Goal: Task Accomplishment & Management: Use online tool/utility

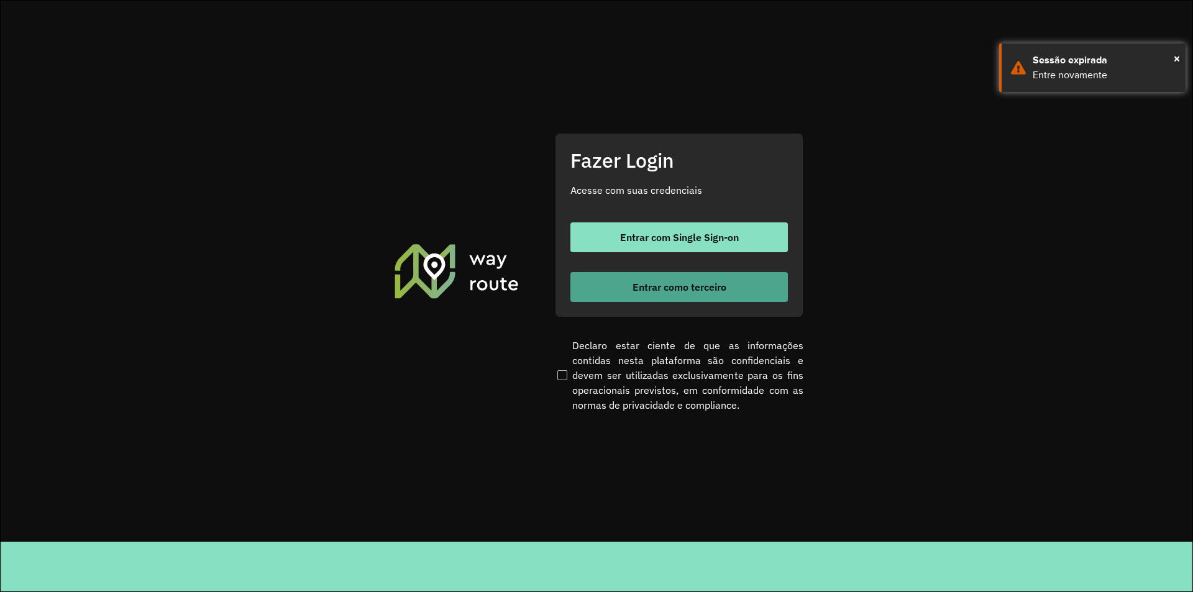
click at [661, 282] on span "Entrar como terceiro" at bounding box center [680, 287] width 94 height 10
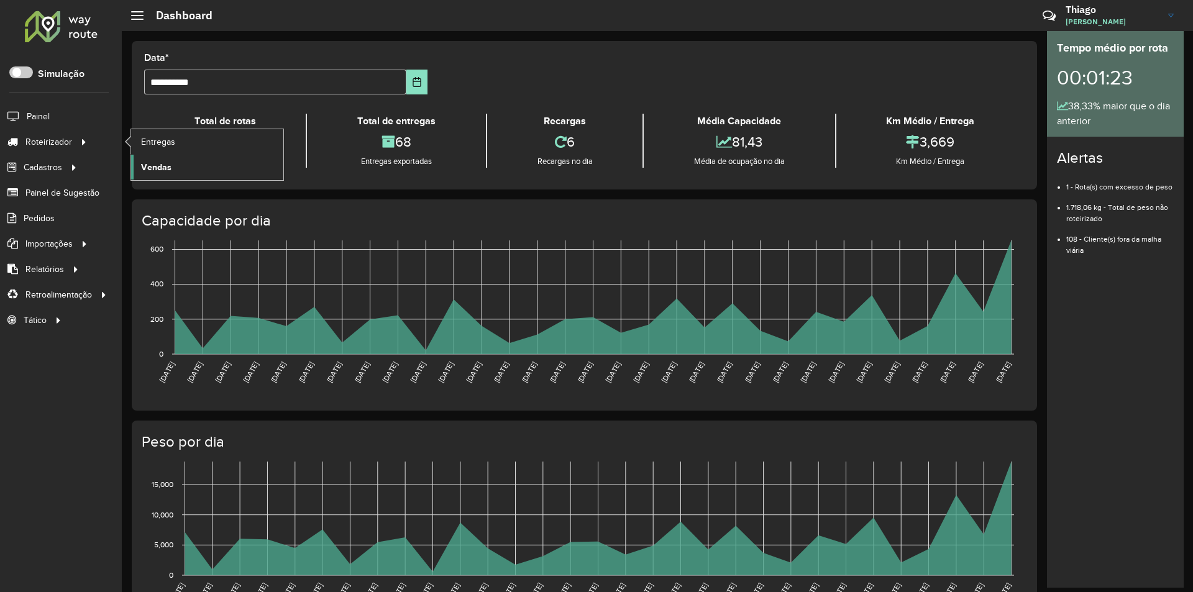
click at [152, 164] on span "Vendas" at bounding box center [156, 167] width 30 height 13
click at [131, 136] on li "Entregas" at bounding box center [207, 141] width 153 height 25
click at [131, 140] on li "Entregas" at bounding box center [207, 141] width 153 height 25
click at [148, 139] on span "Entregas" at bounding box center [158, 141] width 35 height 13
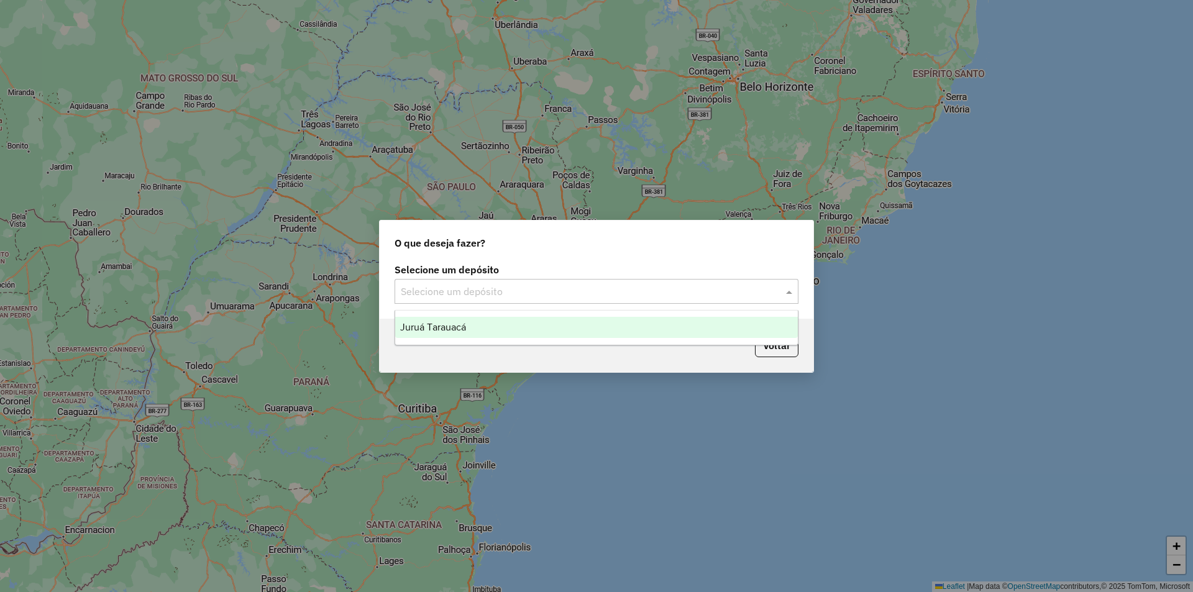
click at [475, 301] on div "Selecione um depósito" at bounding box center [597, 291] width 404 height 25
click at [492, 303] on div "Selecione um depósito" at bounding box center [597, 291] width 404 height 25
click at [493, 317] on div "Juruá Tarauacá" at bounding box center [596, 327] width 403 height 21
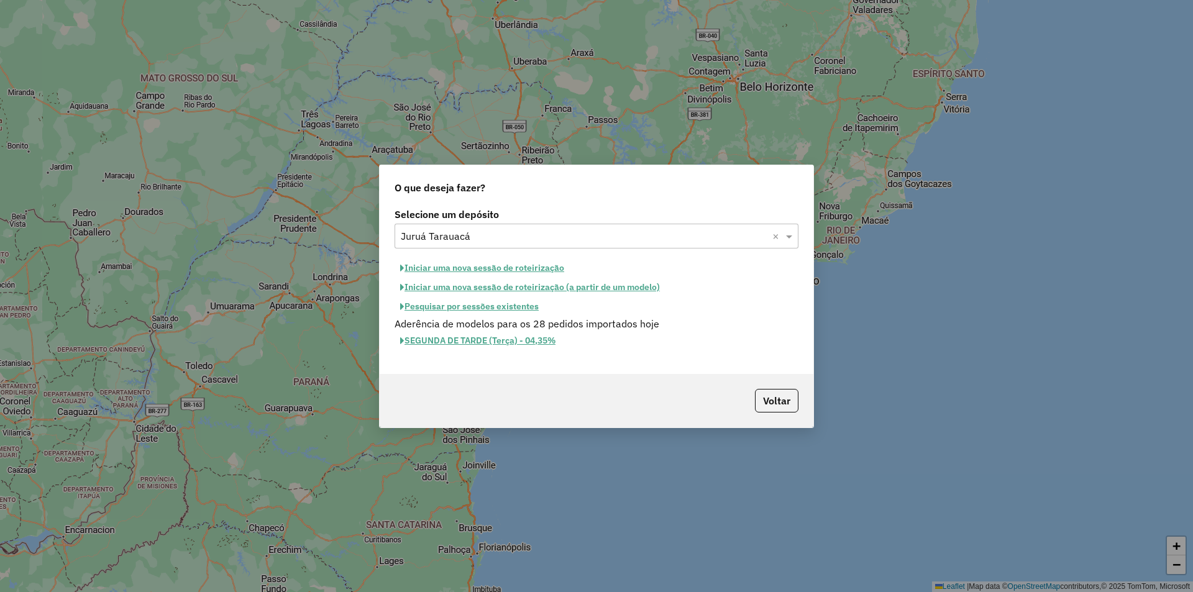
click at [547, 273] on button "Iniciar uma nova sessão de roteirização" at bounding box center [482, 268] width 175 height 19
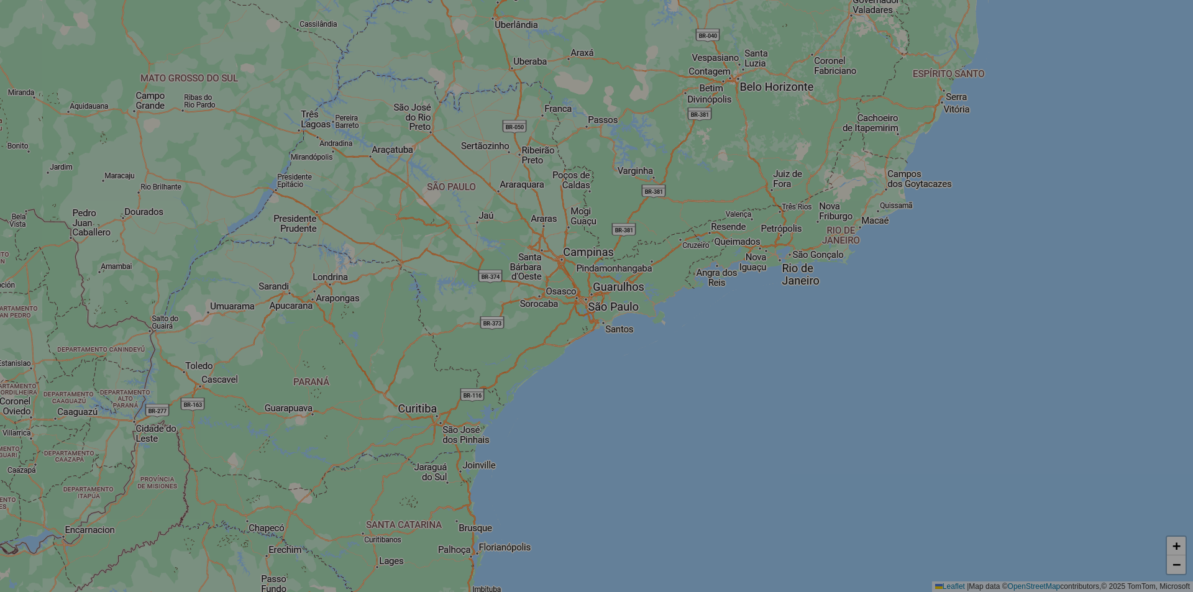
select select "*"
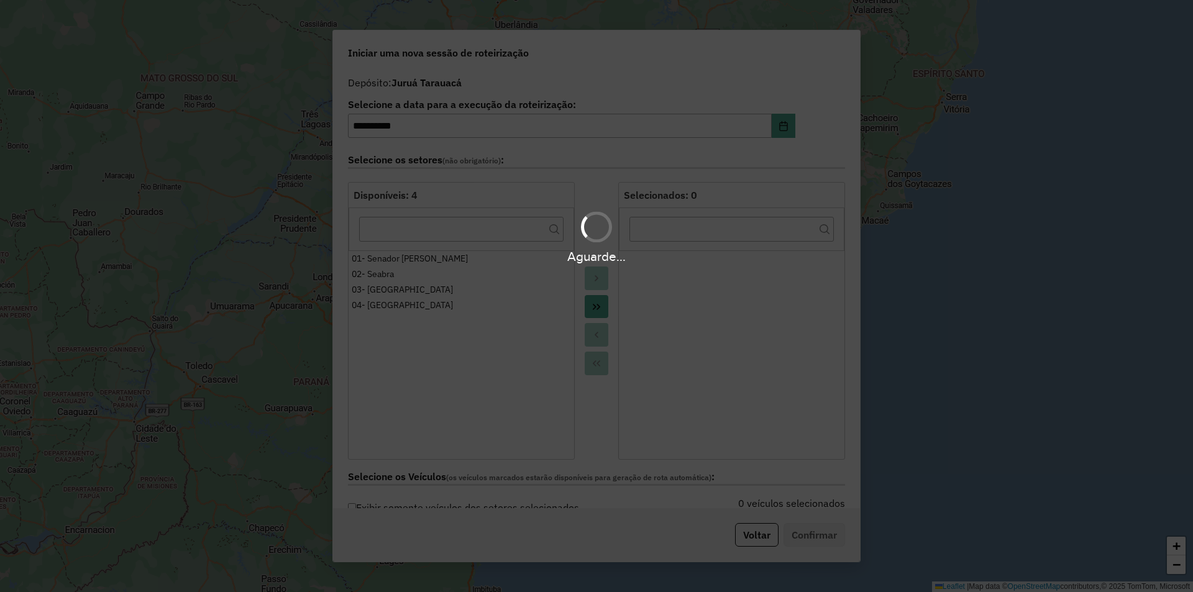
click at [602, 300] on div "Aguarde..." at bounding box center [596, 296] width 1193 height 592
click at [601, 304] on div "Aguarde..." at bounding box center [596, 296] width 1193 height 592
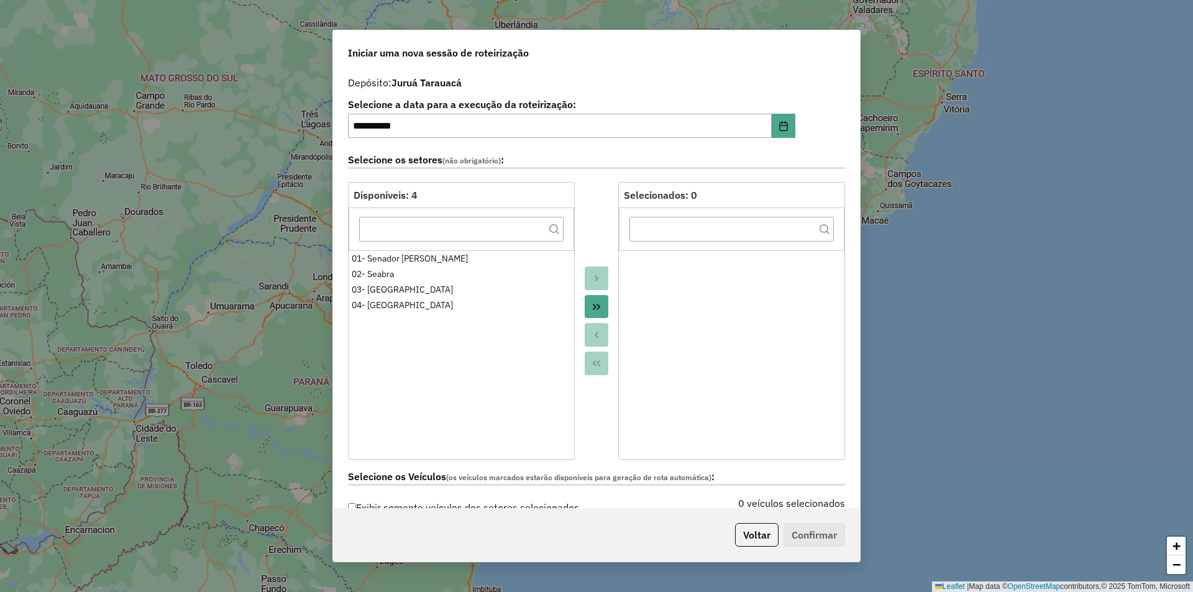
click at [601, 304] on button "Move All to Target" at bounding box center [597, 307] width 24 height 24
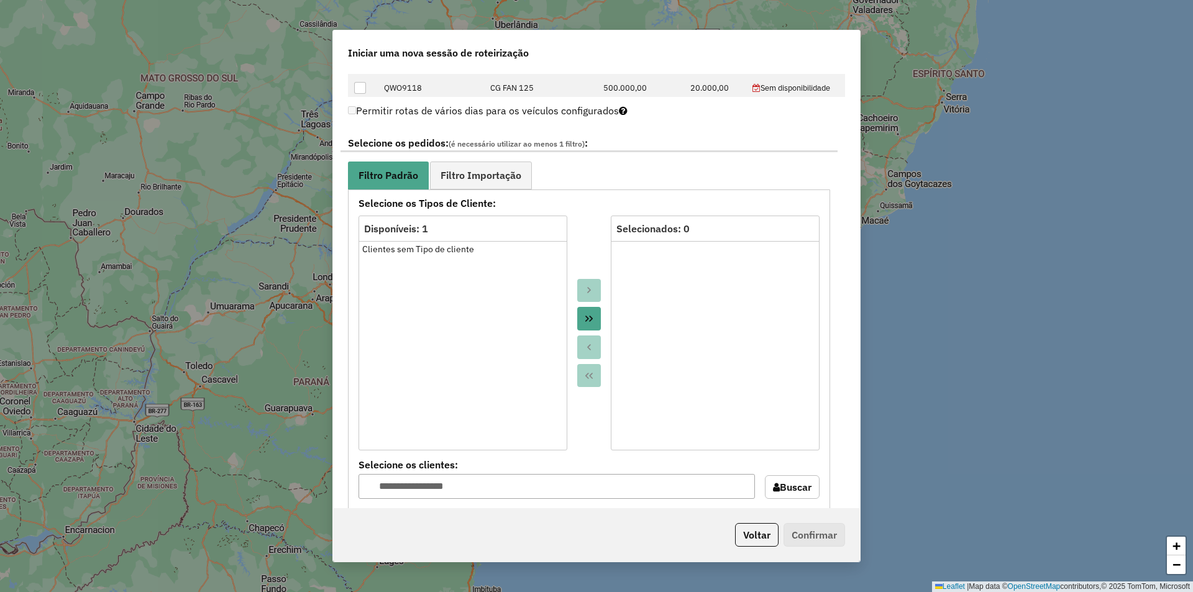
scroll to position [630, 0]
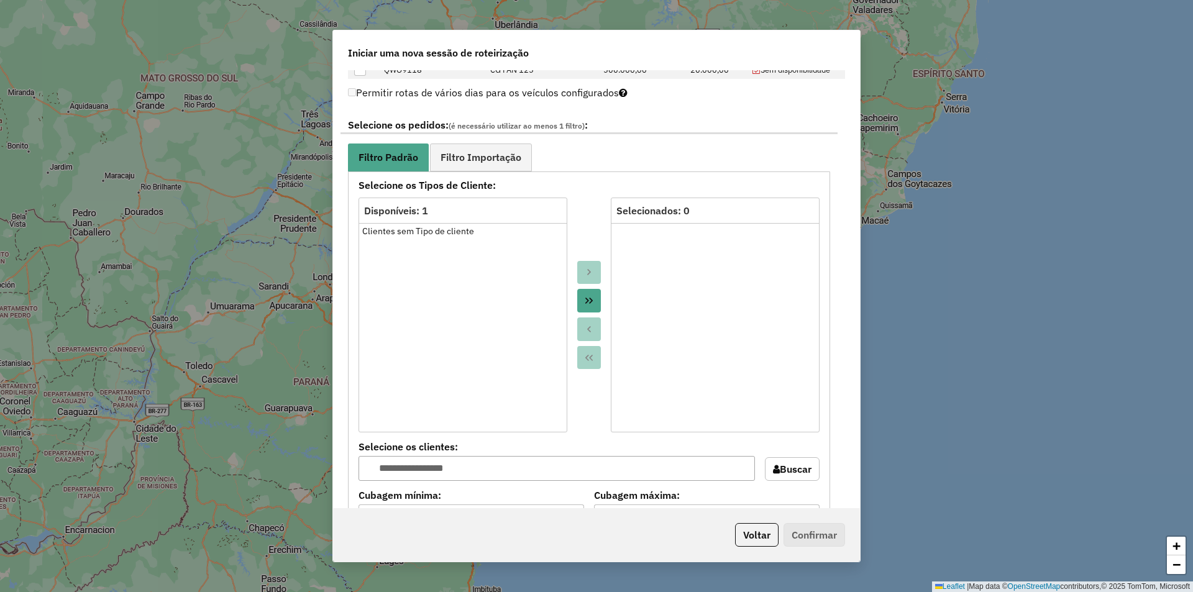
click at [594, 296] on button "Move All to Target" at bounding box center [589, 301] width 24 height 24
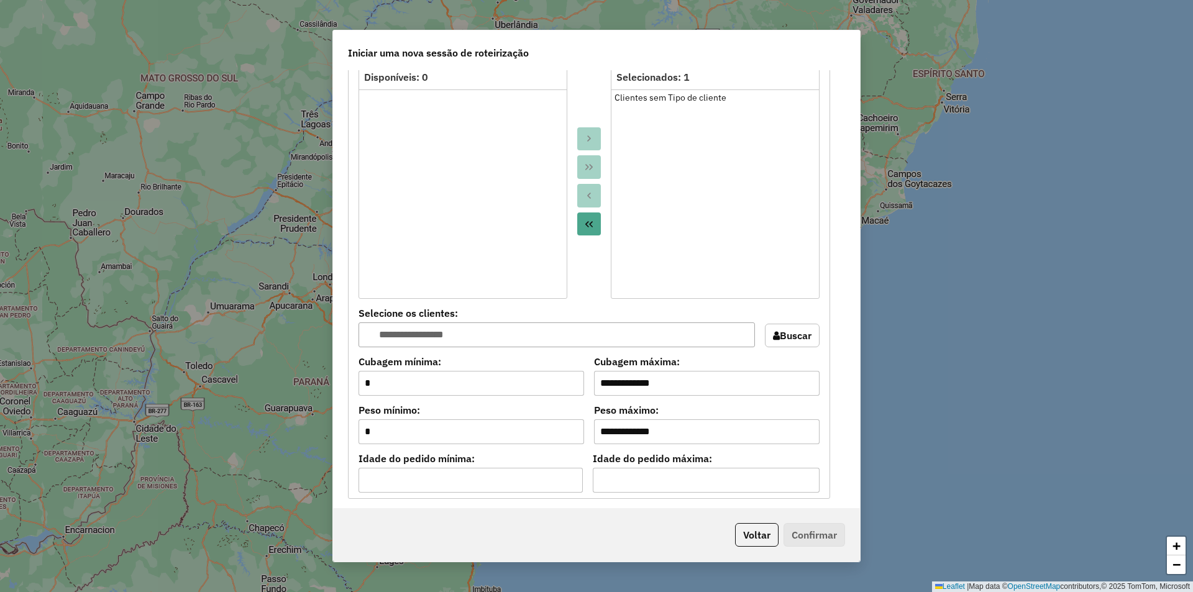
scroll to position [1112, 0]
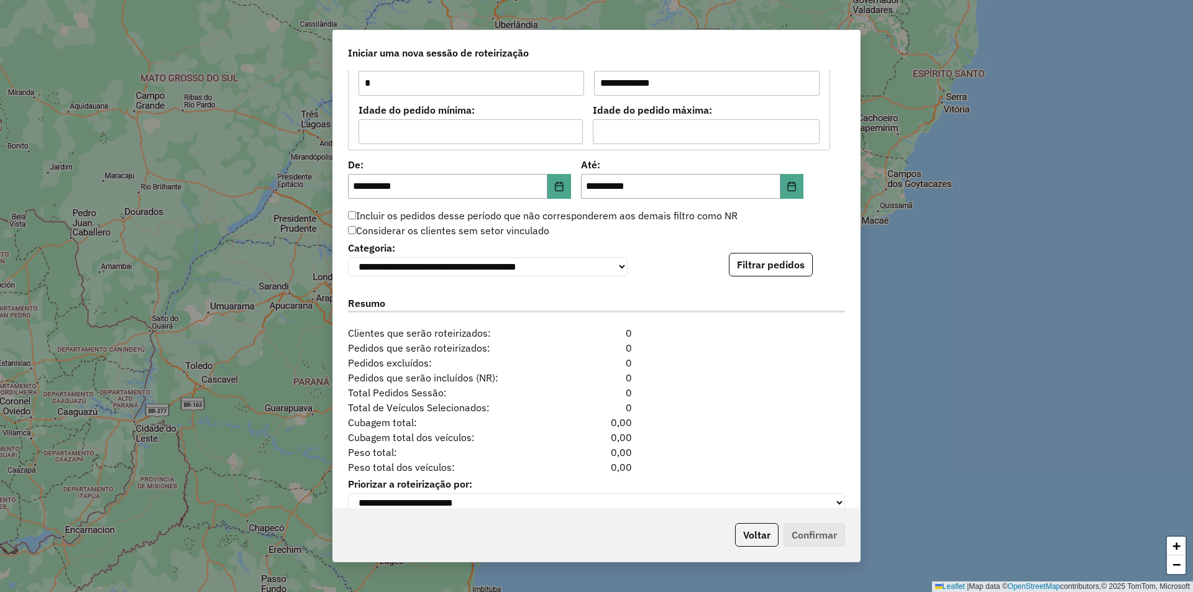
click at [735, 241] on div "**********" at bounding box center [596, 258] width 497 height 38
click at [741, 260] on button "Filtrar pedidos" at bounding box center [771, 265] width 84 height 24
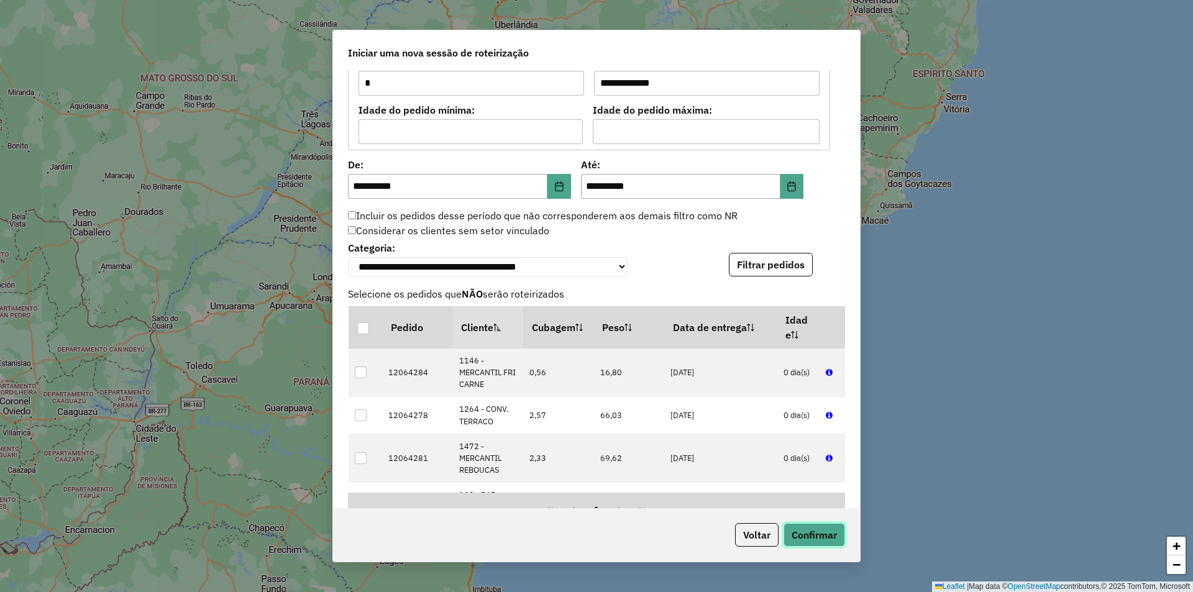
click at [807, 533] on button "Confirmar" at bounding box center [815, 535] width 62 height 24
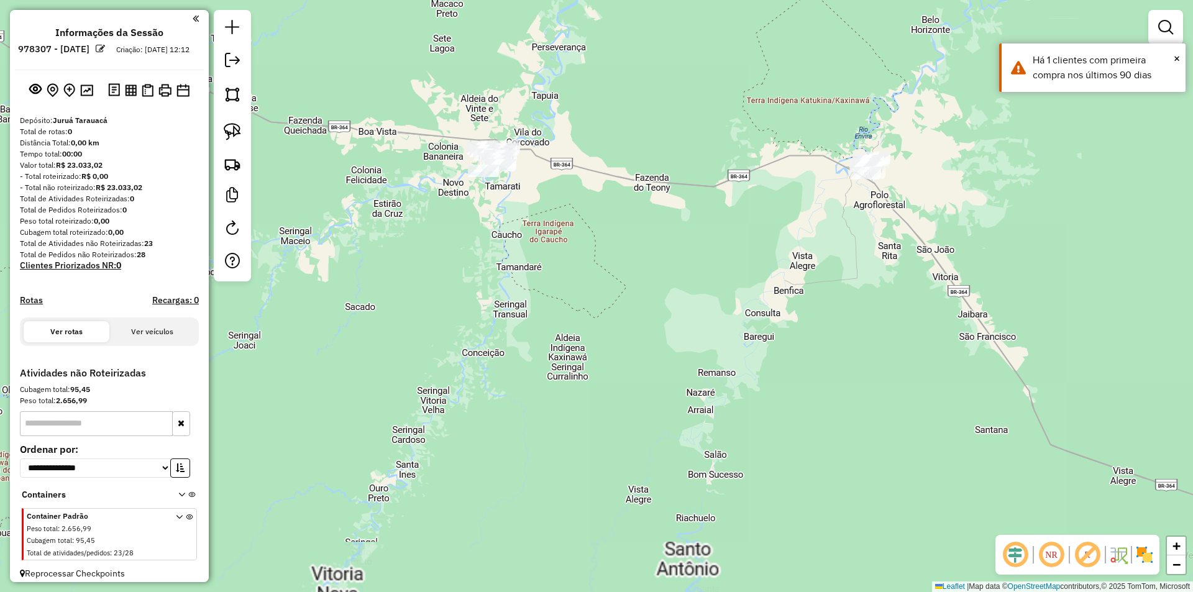
drag, startPoint x: 630, startPoint y: 400, endPoint x: 641, endPoint y: 415, distance: 18.6
click at [640, 414] on div "Janela de atendimento Grade de atendimento Capacidade Transportadoras Veículos …" at bounding box center [596, 296] width 1193 height 592
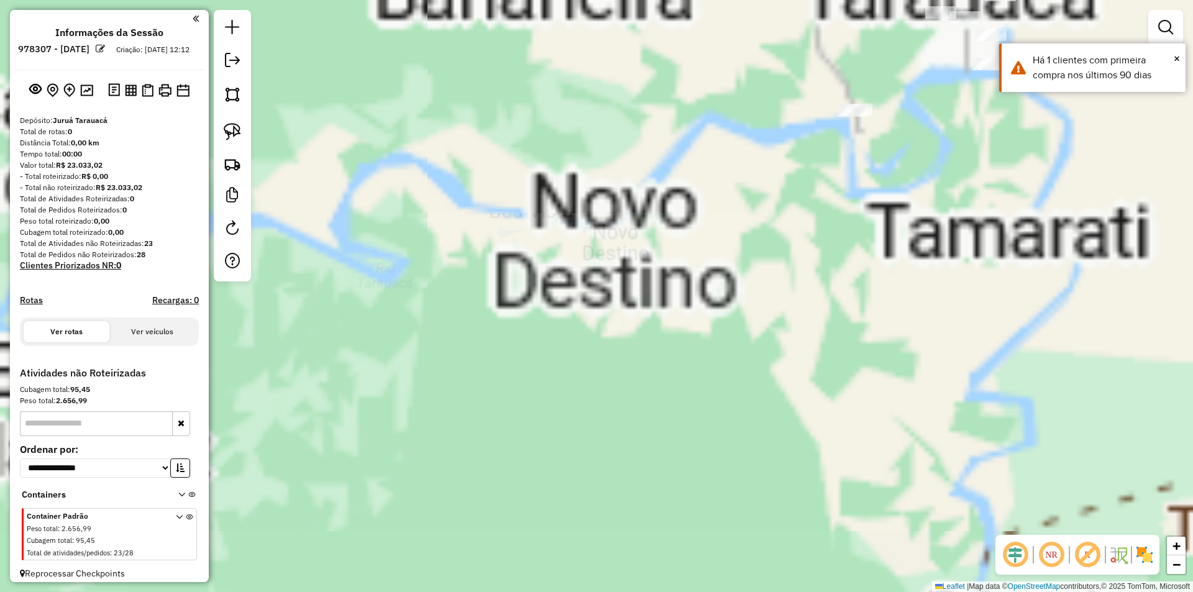
drag, startPoint x: 706, startPoint y: 232, endPoint x: 748, endPoint y: 303, distance: 81.6
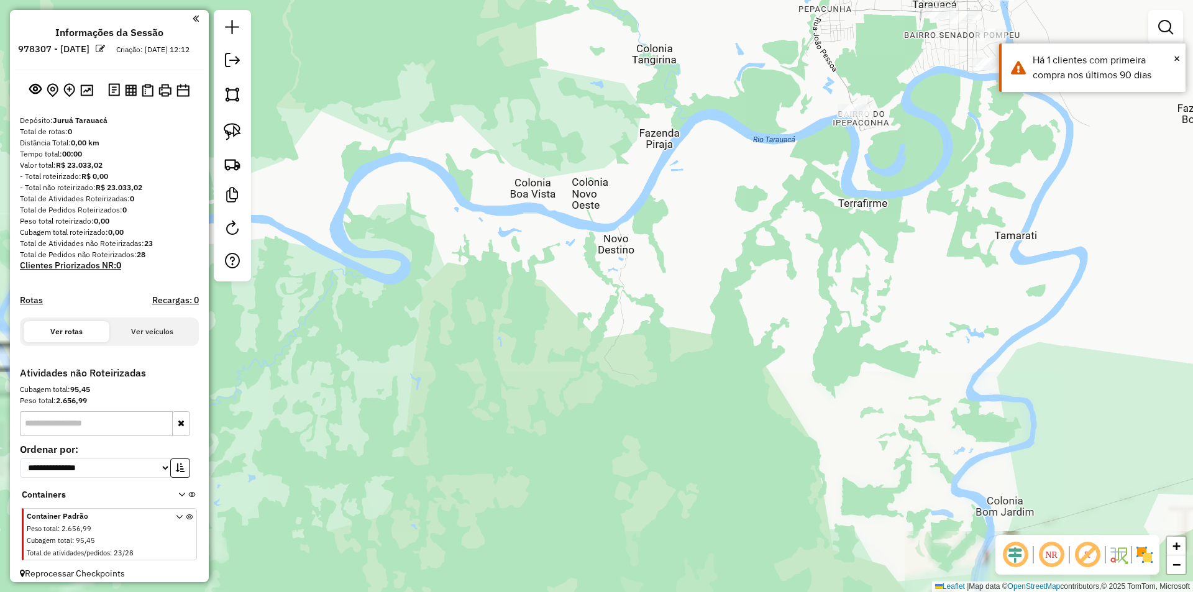
click at [679, 381] on div "Janela de atendimento Grade de atendimento Capacidade Transportadoras Veículos …" at bounding box center [596, 296] width 1193 height 592
drag, startPoint x: 887, startPoint y: 190, endPoint x: 791, endPoint y: 403, distance: 234.5
click at [791, 403] on div "Janela de atendimento Grade de atendimento Capacidade Transportadoras Veículos …" at bounding box center [596, 296] width 1193 height 592
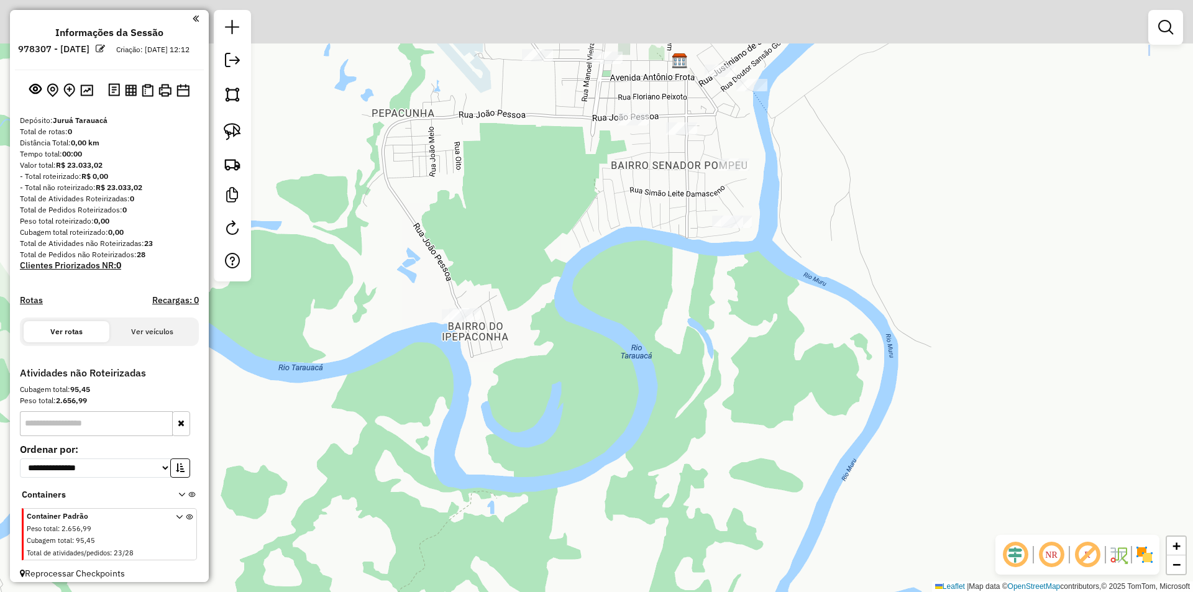
drag, startPoint x: 883, startPoint y: 269, endPoint x: 1010, endPoint y: 617, distance: 369.8
click at [1010, 592] on html "**********" at bounding box center [596, 296] width 1193 height 592
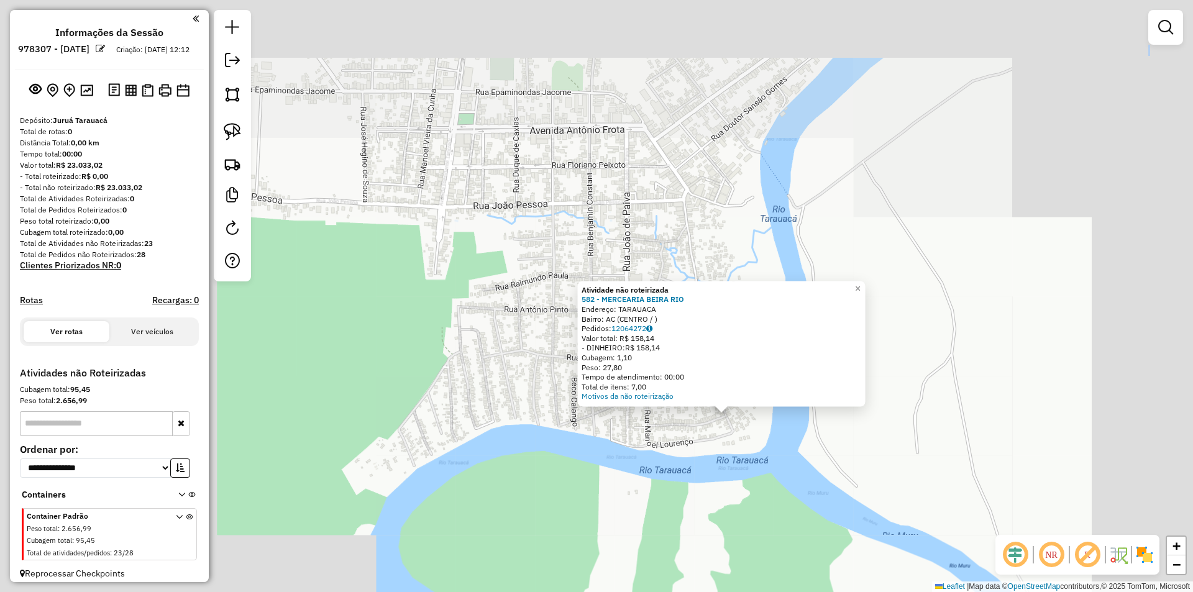
drag, startPoint x: 755, startPoint y: 415, endPoint x: 797, endPoint y: 502, distance: 96.5
click at [797, 502] on div "Atividade não roteirizada 582 - MERCEARIA BEIRA RIO Endereço: TARAUACA Bairro: …" at bounding box center [596, 296] width 1193 height 592
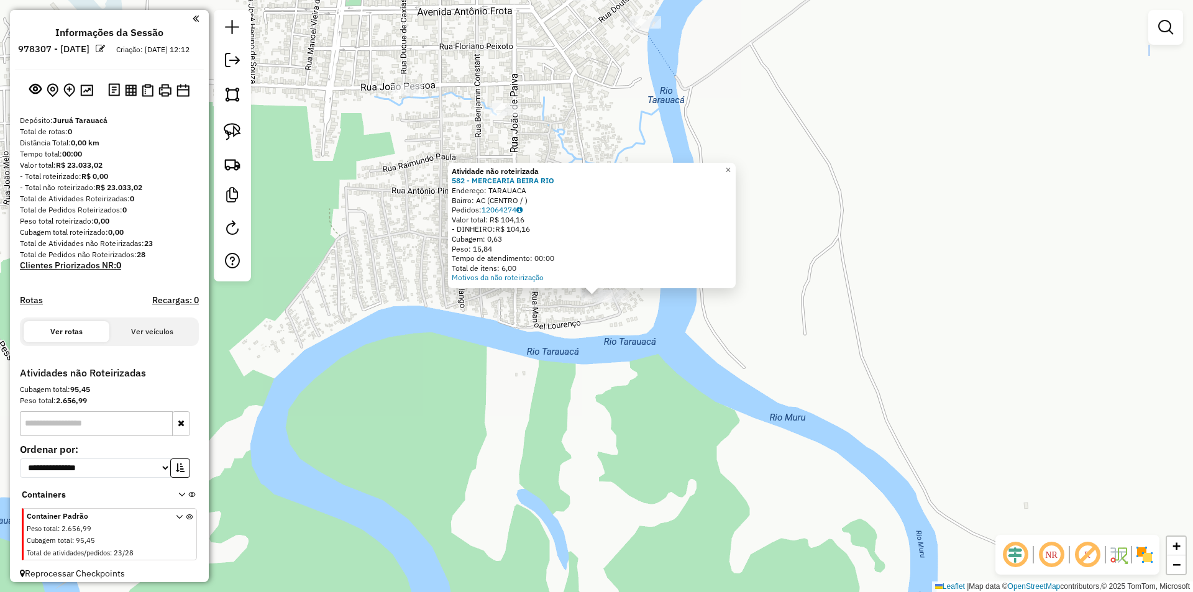
drag, startPoint x: 658, startPoint y: 367, endPoint x: 659, endPoint y: 486, distance: 119.3
click at [659, 486] on div "Atividade não roteirizada 582 - MERCEARIA BEIRA RIO Endereço: TARAUACA Bairro: …" at bounding box center [596, 296] width 1193 height 592
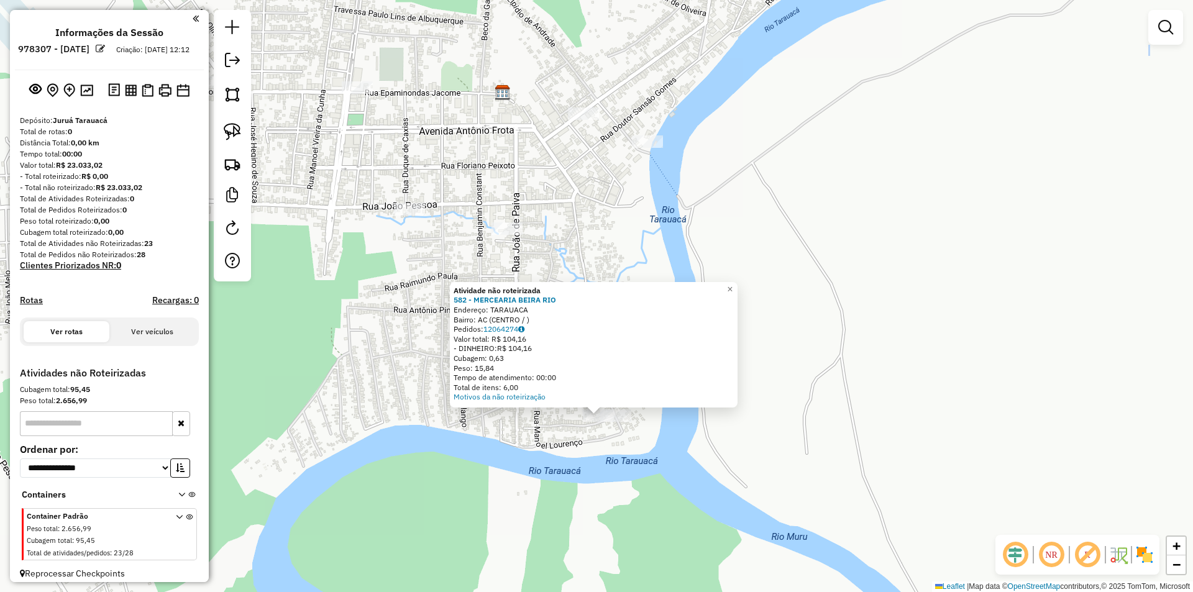
click at [671, 469] on div "Atividade não roteirizada 582 - MERCEARIA BEIRA RIO Endereço: TARAUACA Bairro: …" at bounding box center [596, 296] width 1193 height 592
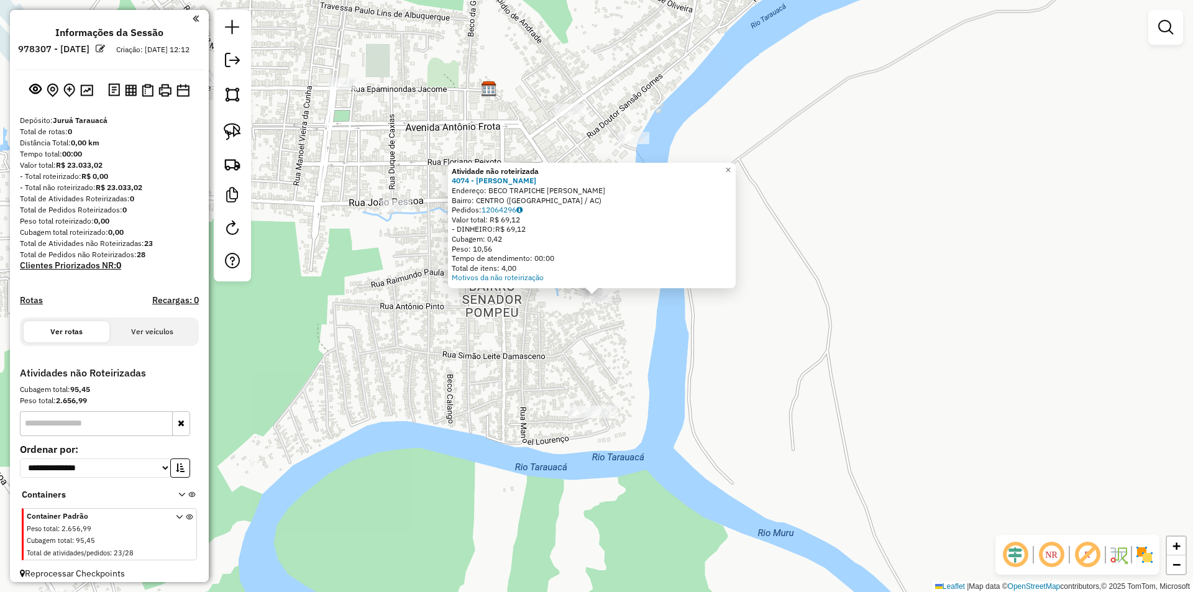
drag, startPoint x: 667, startPoint y: 419, endPoint x: 735, endPoint y: 485, distance: 94.1
click at [735, 485] on div "Atividade não roteirizada 4074 - MARY Endereço: BECO TRAPICHE ANTONIO PINTO SN …" at bounding box center [596, 296] width 1193 height 592
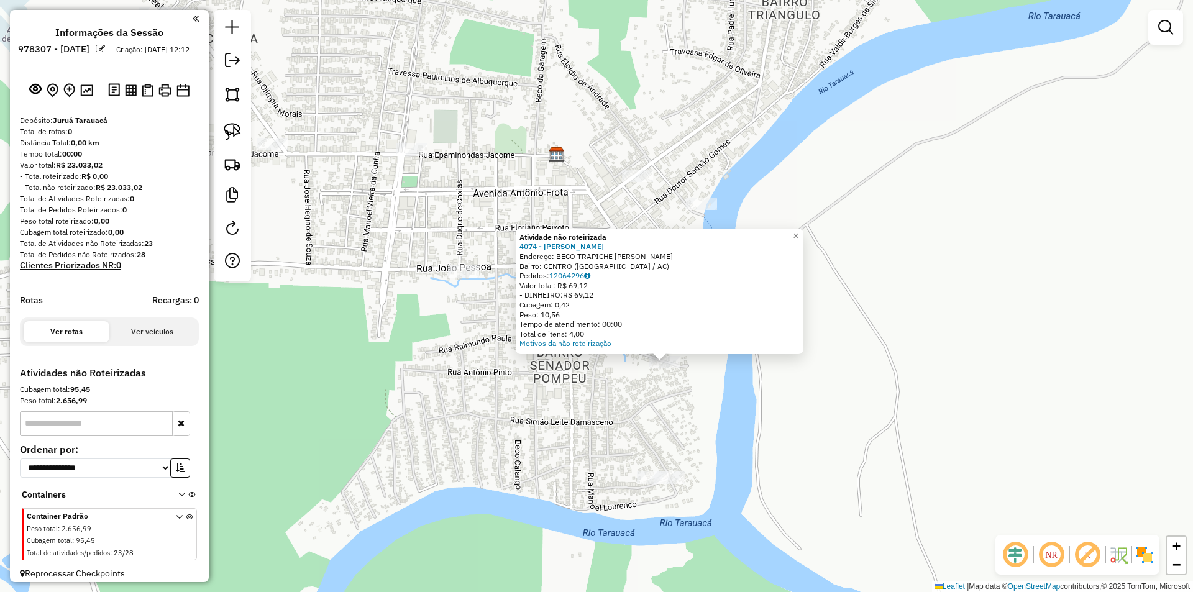
click at [715, 460] on div "Atividade não roteirizada 4074 - MARY Endereço: BECO TRAPICHE ANTONIO PINTO SN …" at bounding box center [596, 296] width 1193 height 592
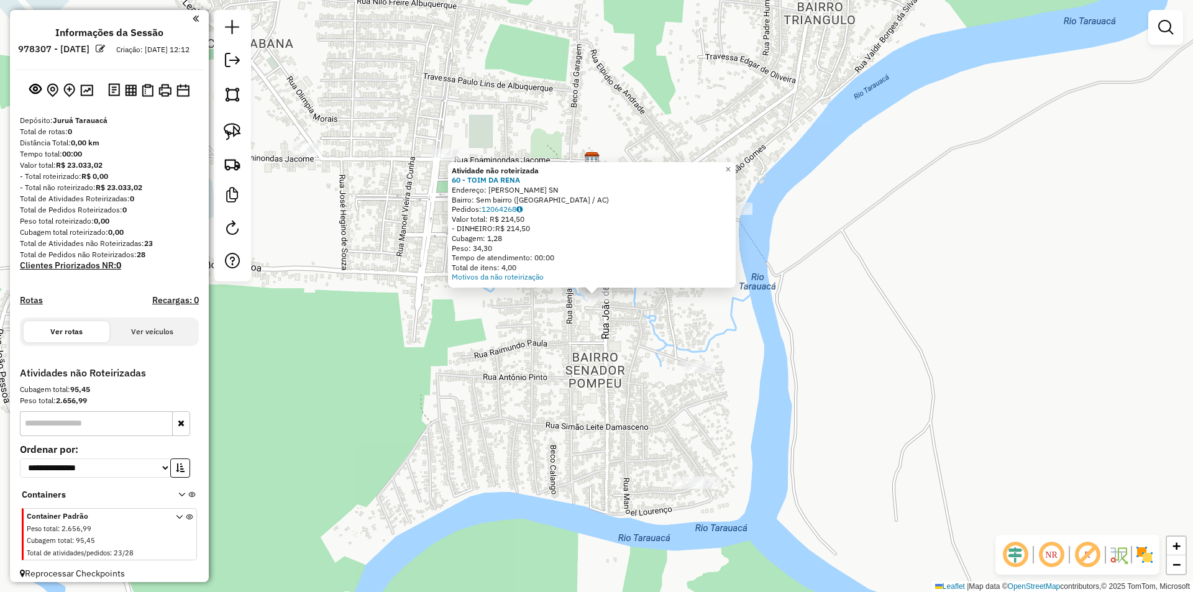
click at [666, 386] on div "Atividade não roteirizada 60 - TOIM DA RENA Endereço: JOAO DE PAIVA SN Bairro: …" at bounding box center [596, 296] width 1193 height 592
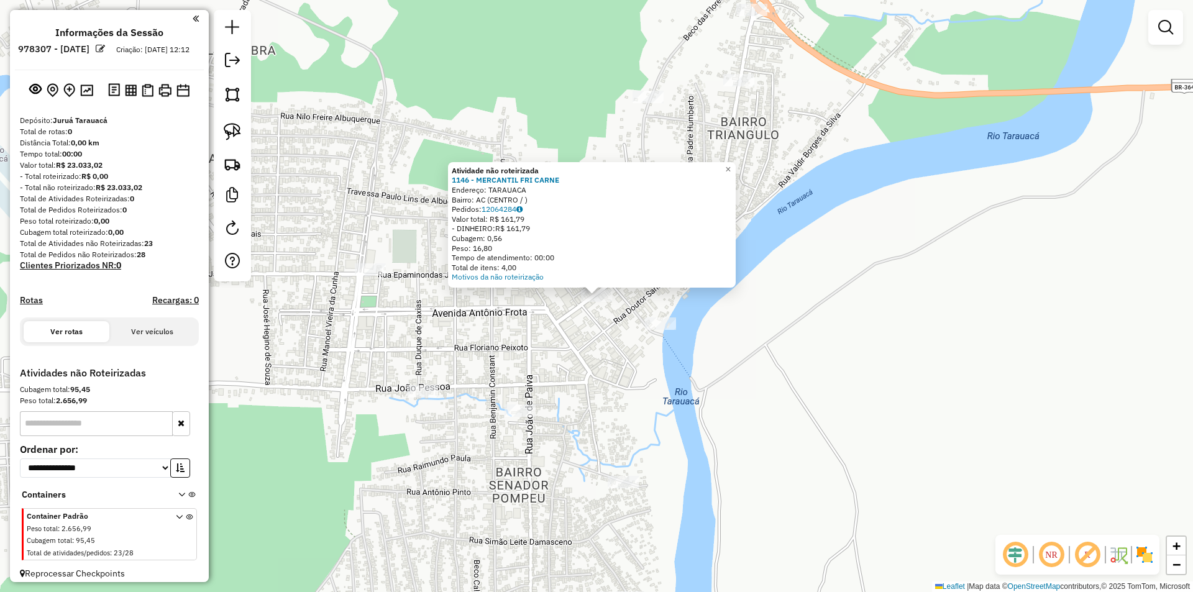
click at [683, 326] on div "Atividade não roteirizada 1146 - MERCANTIL FRI CARNE Endereço: TARAUACA Bairro:…" at bounding box center [596, 296] width 1193 height 592
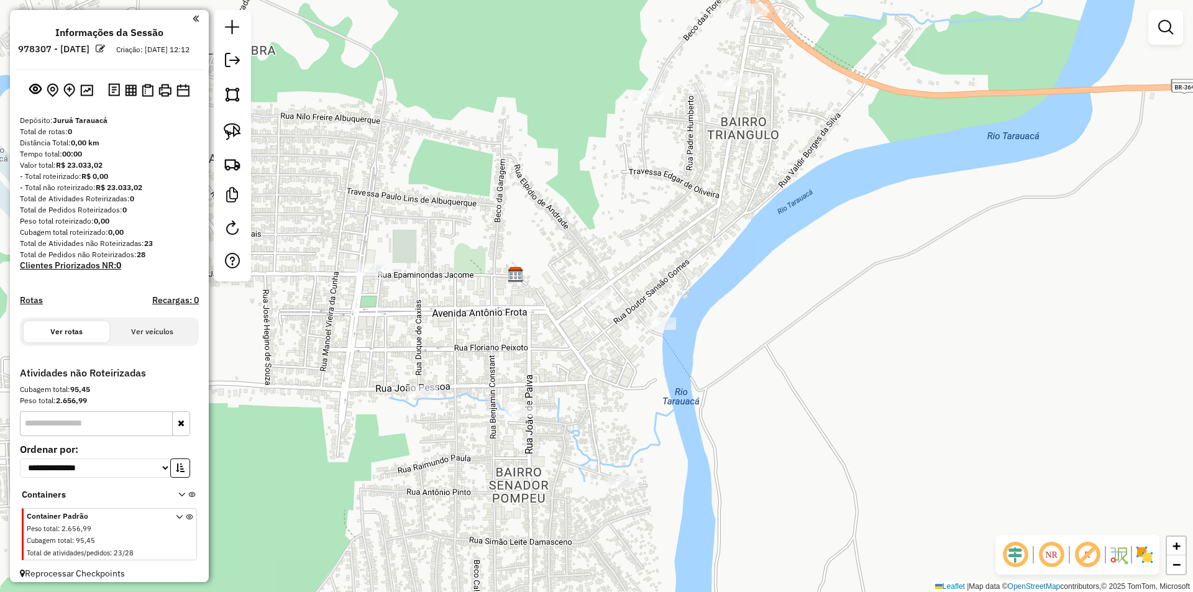
click at [669, 330] on div at bounding box center [660, 324] width 31 height 12
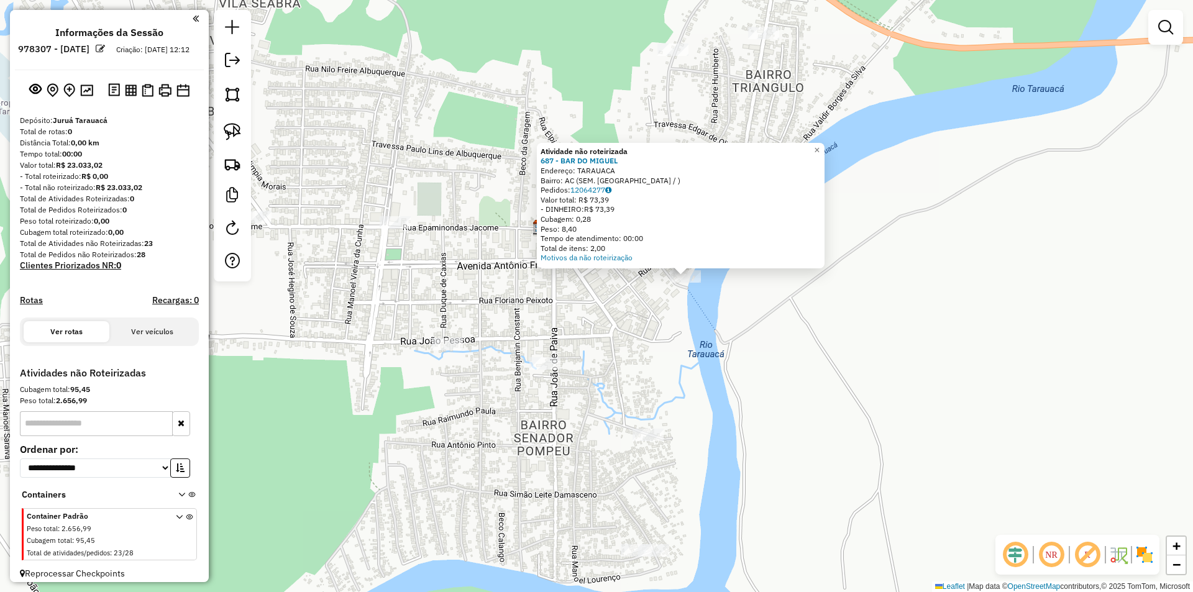
drag, startPoint x: 766, startPoint y: 346, endPoint x: 874, endPoint y: 284, distance: 124.7
click at [874, 284] on div "Atividade não roteirizada 687 - BAR DO MIGUEL Endereço: TARAUACA Bairro: AC (SE…" at bounding box center [596, 296] width 1193 height 592
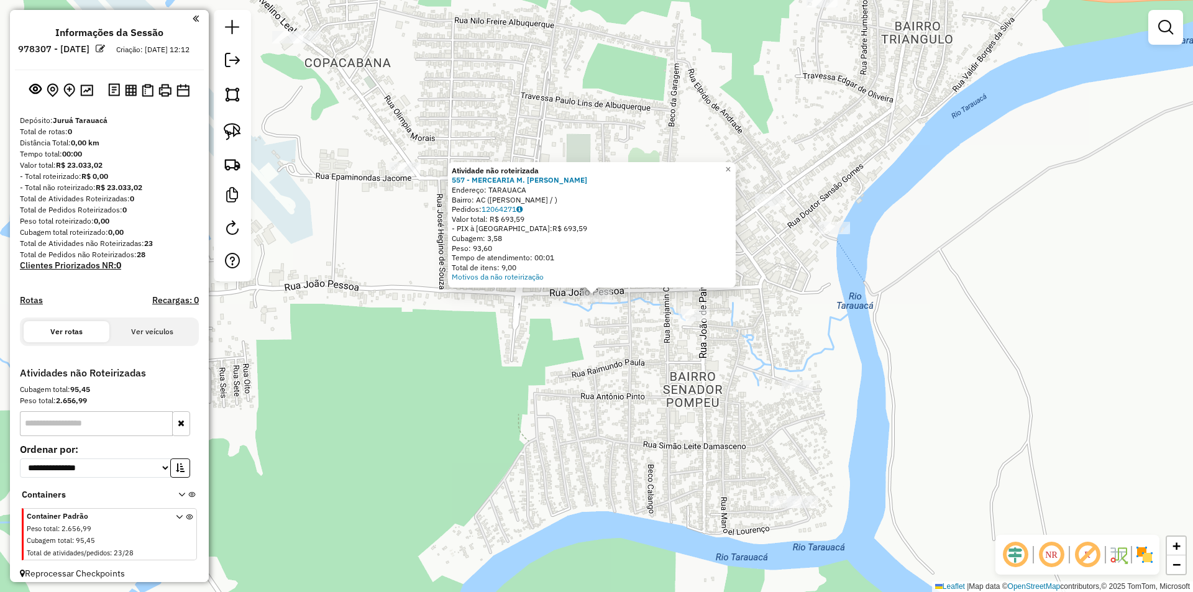
click at [631, 326] on div "Atividade não roteirizada 557 - MERCEARIA M. SOUZA Endereço: TARAUACA Bairro: A…" at bounding box center [596, 296] width 1193 height 592
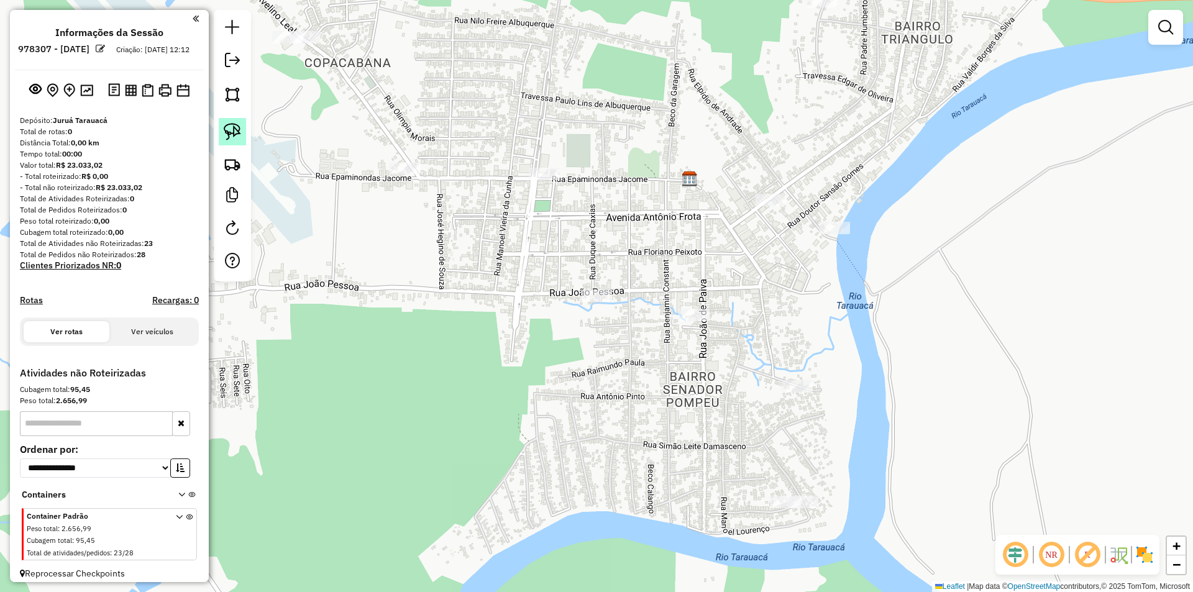
click at [234, 133] on img at bounding box center [232, 131] width 17 height 17
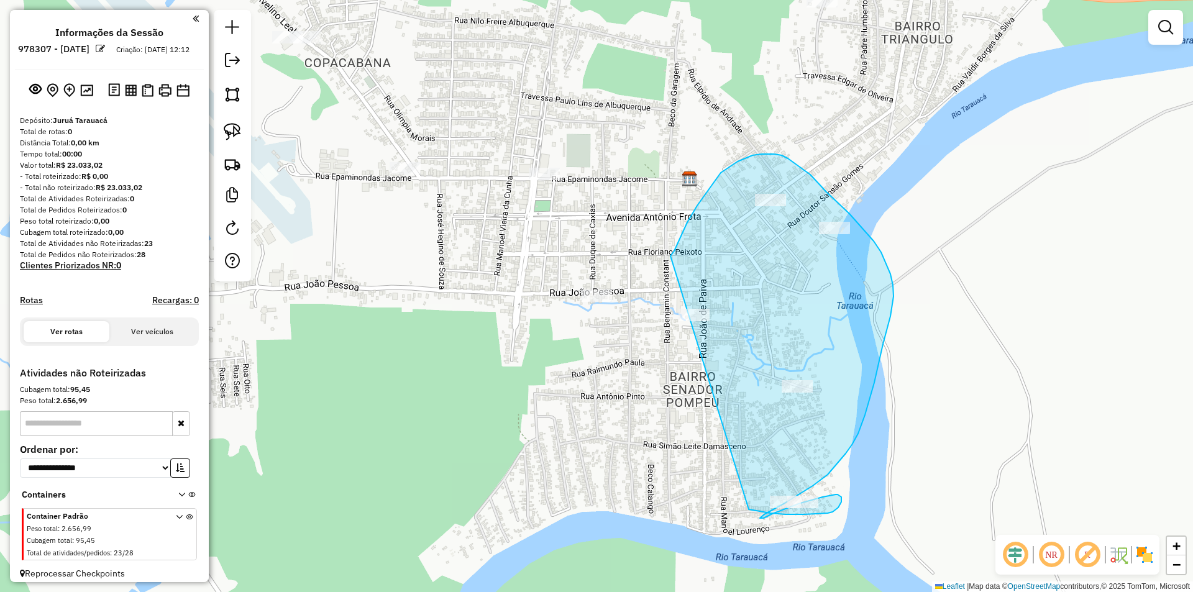
drag, startPoint x: 671, startPoint y: 256, endPoint x: 749, endPoint y: 510, distance: 265.4
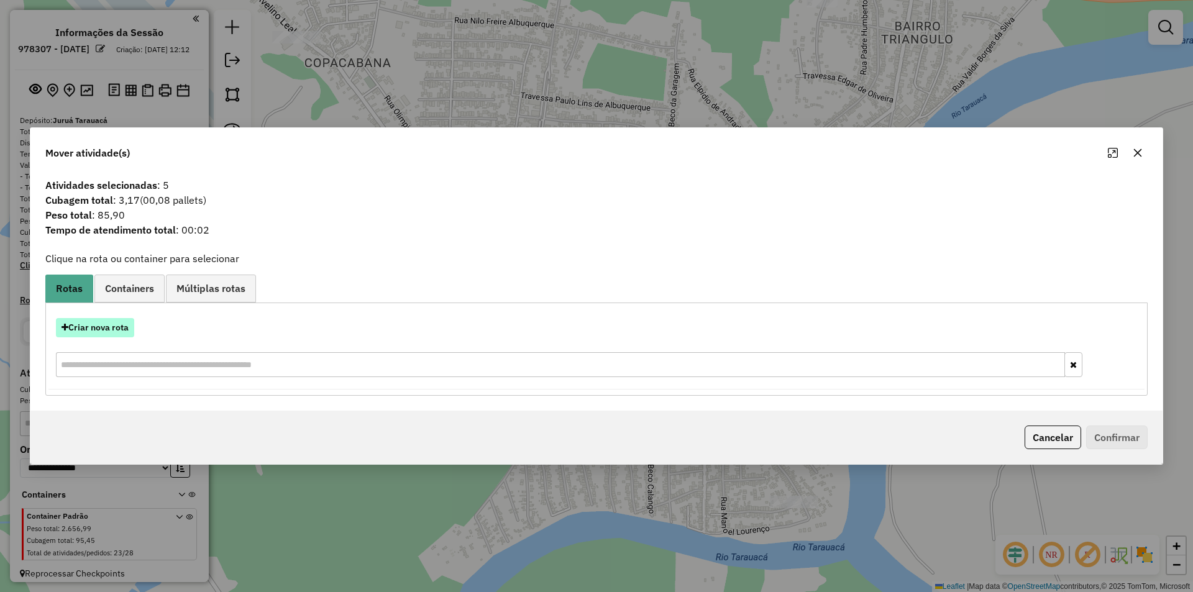
click at [77, 329] on button "Criar nova rota" at bounding box center [95, 327] width 78 height 19
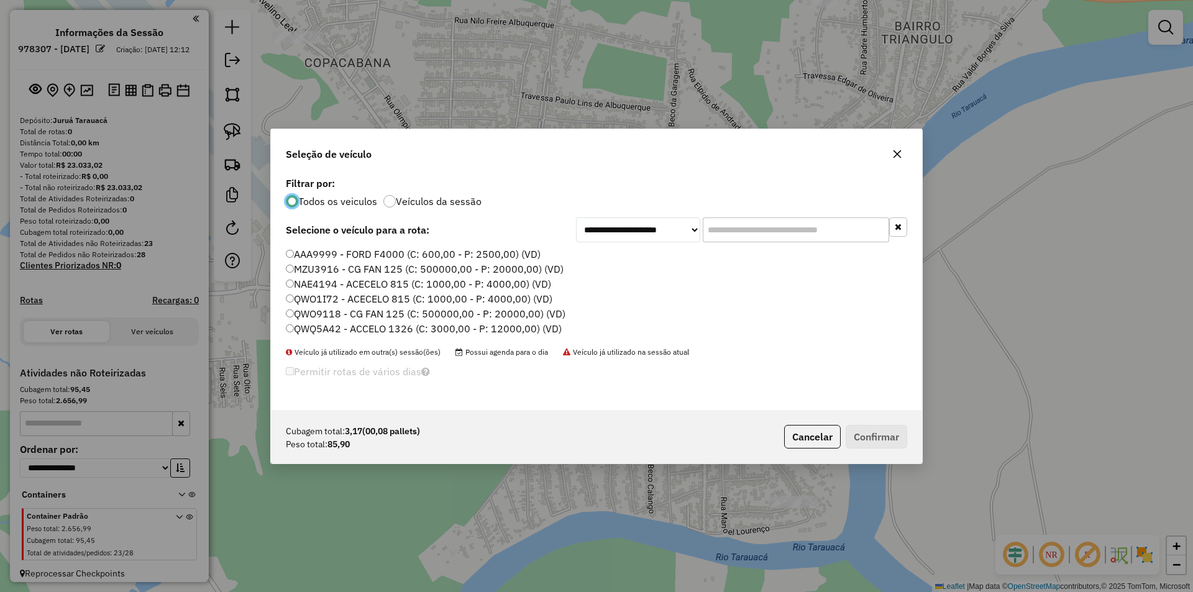
scroll to position [7, 4]
click at [301, 270] on label "MZU3916 - CG FAN 125 (C: 500000,00 - P: 20000,00) (VD)" at bounding box center [425, 269] width 278 height 15
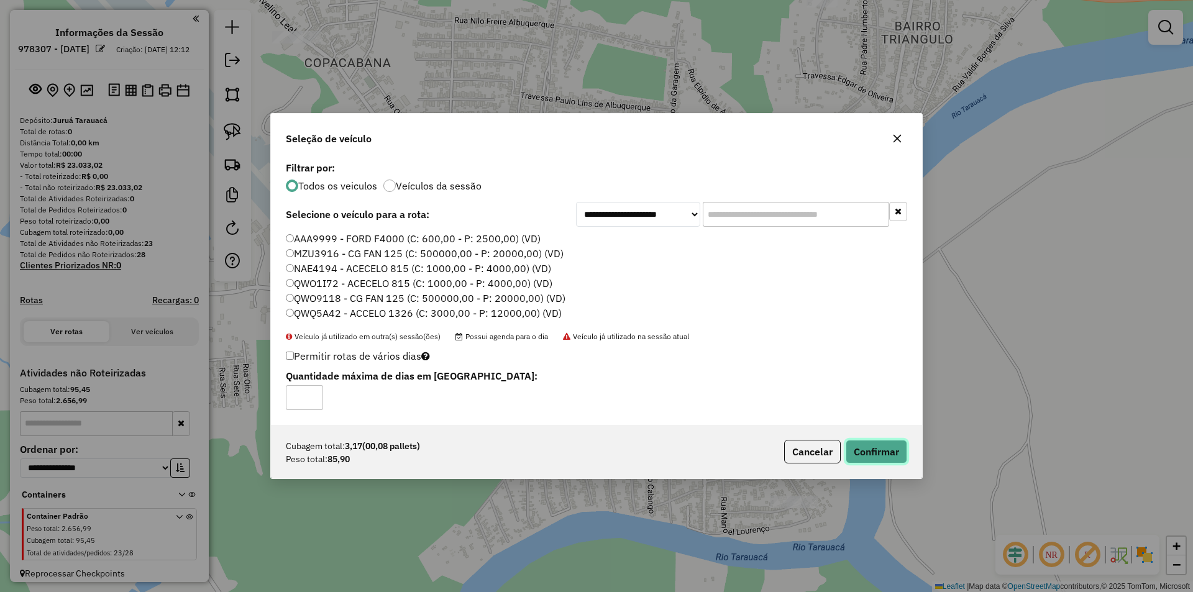
click at [869, 447] on button "Confirmar" at bounding box center [877, 452] width 62 height 24
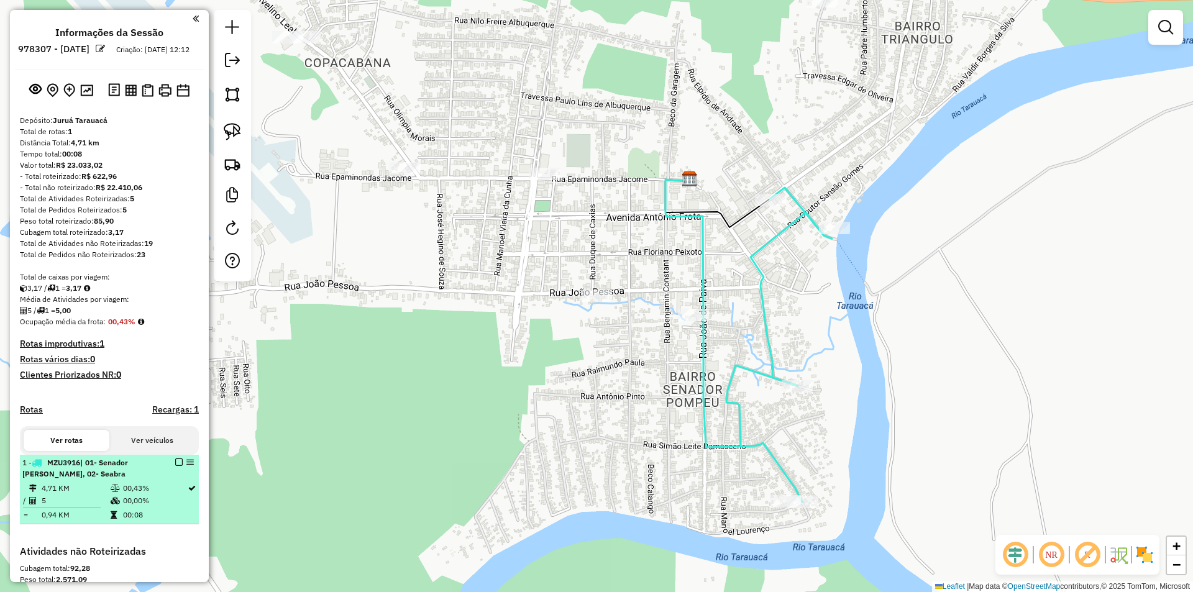
click at [78, 495] on td "4,71 KM" at bounding box center [75, 488] width 69 height 12
select select "**********"
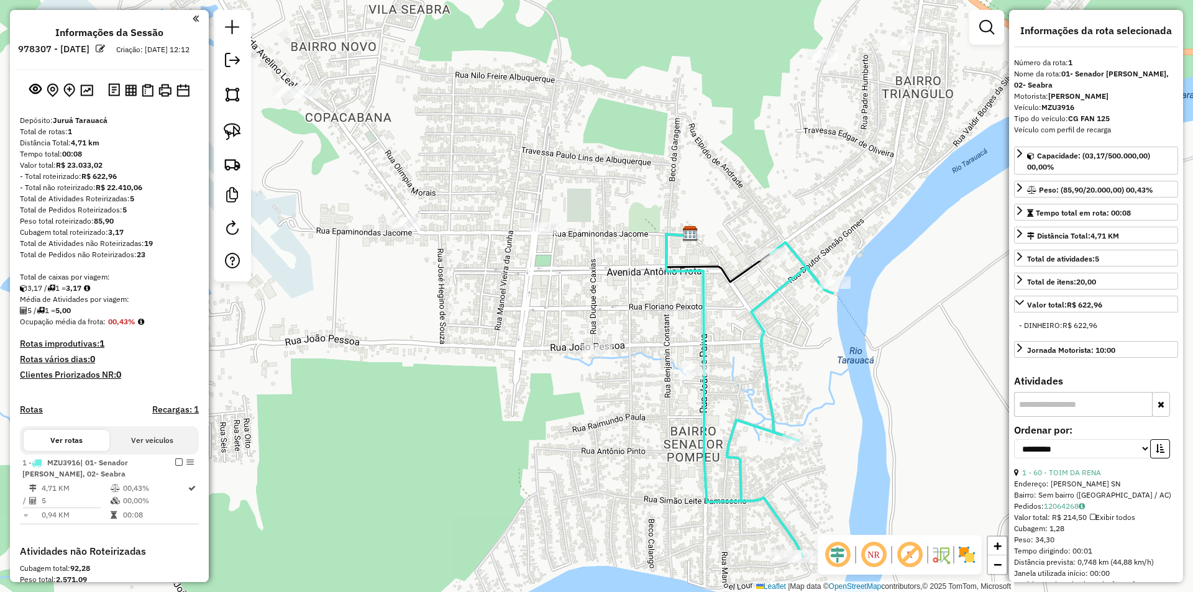
drag, startPoint x: 307, startPoint y: 390, endPoint x: 469, endPoint y: 450, distance: 172.8
click at [465, 459] on div "Janela de atendimento Grade de atendimento Capacidade Transportadoras Veículos …" at bounding box center [596, 296] width 1193 height 592
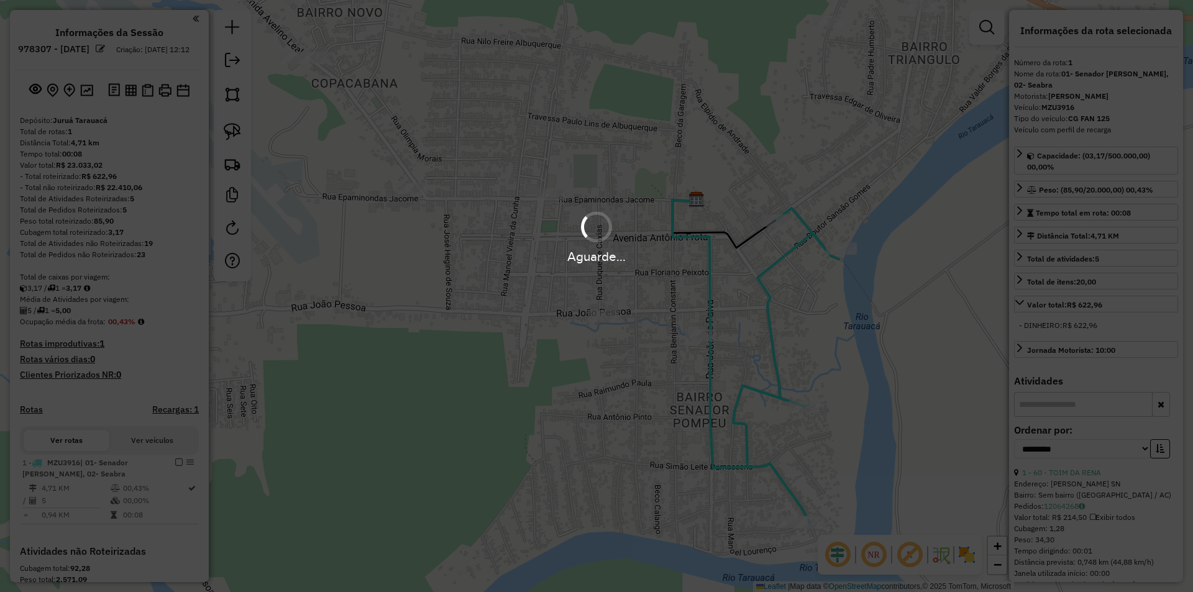
click at [795, 513] on div "Aguarde..." at bounding box center [596, 296] width 1193 height 592
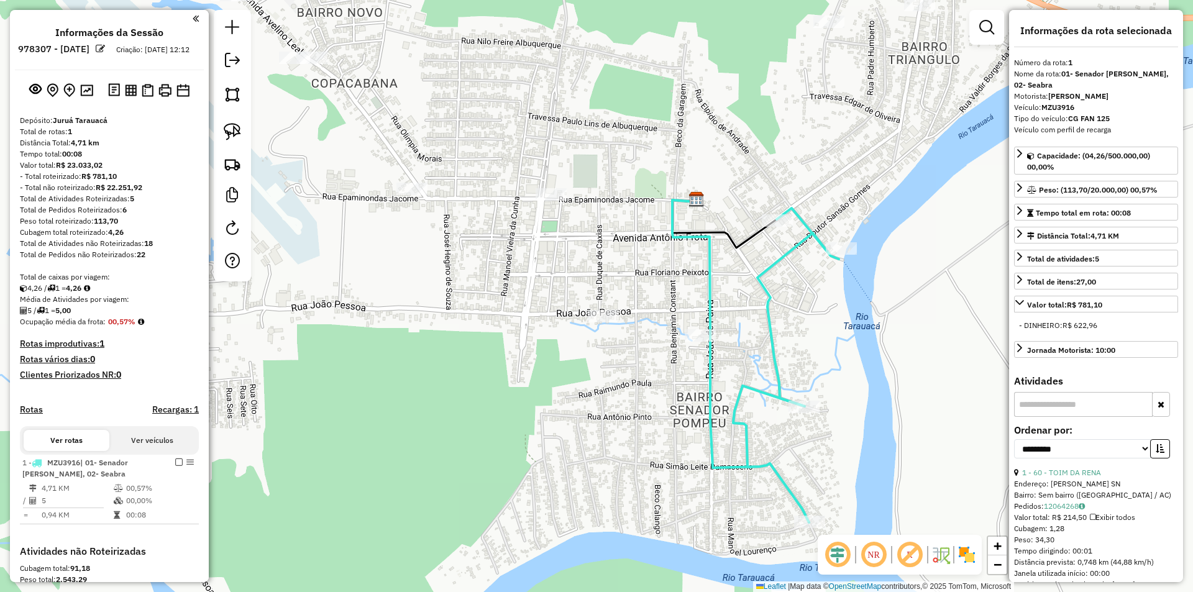
scroll to position [198, 0]
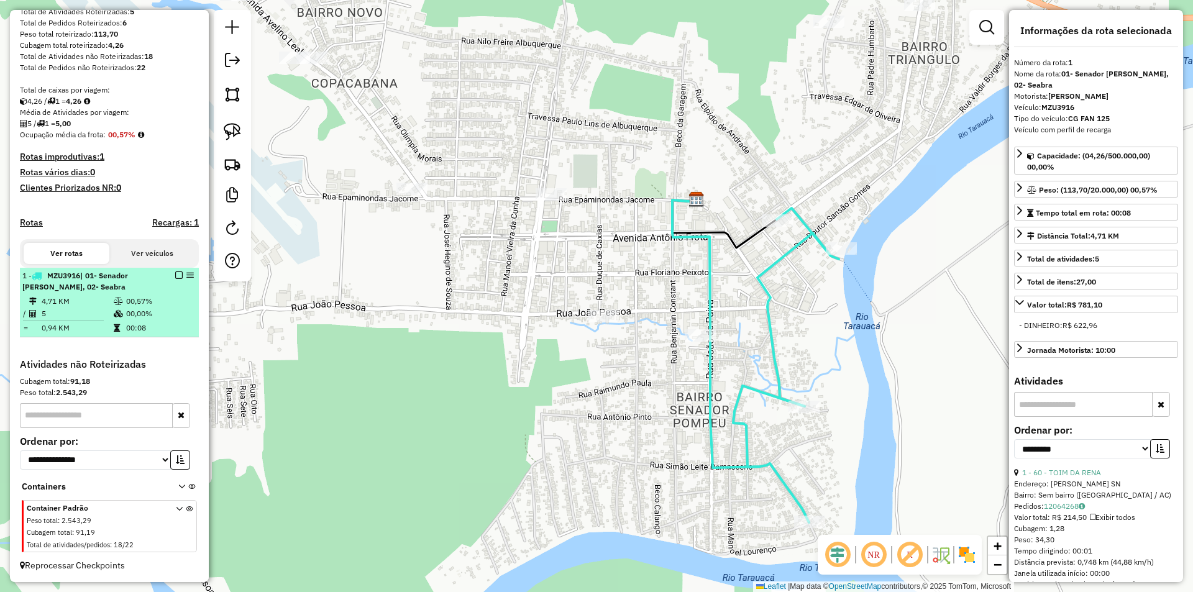
click at [104, 308] on td "5" at bounding box center [77, 314] width 72 height 12
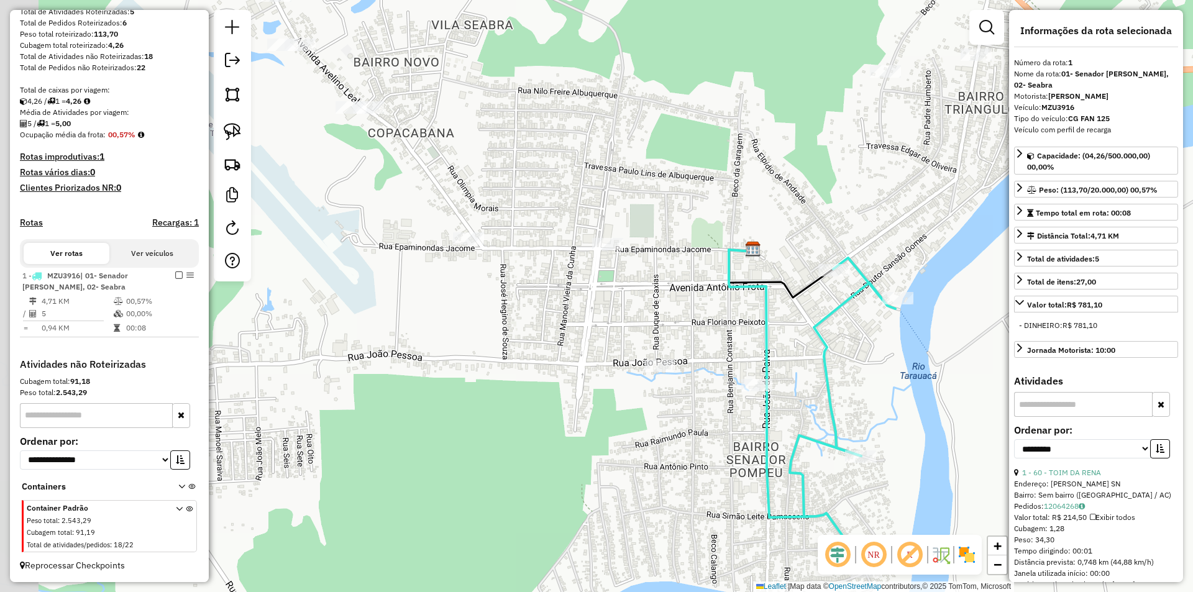
drag, startPoint x: 479, startPoint y: 361, endPoint x: 703, endPoint y: 486, distance: 256.8
click at [703, 486] on div "Janela de atendimento Grade de atendimento Capacidade Transportadoras Veículos …" at bounding box center [596, 296] width 1193 height 592
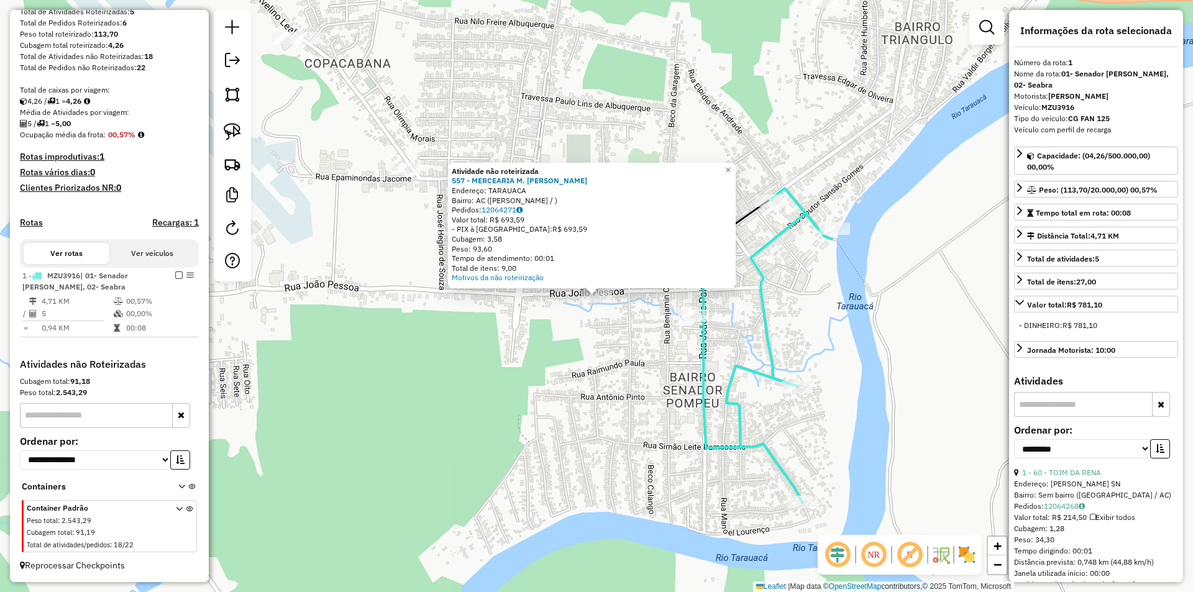
click at [626, 390] on div "Atividade não roteirizada 557 - MERCEARIA M. SOUZA Endereço: TARAUACA Bairro: A…" at bounding box center [596, 296] width 1193 height 592
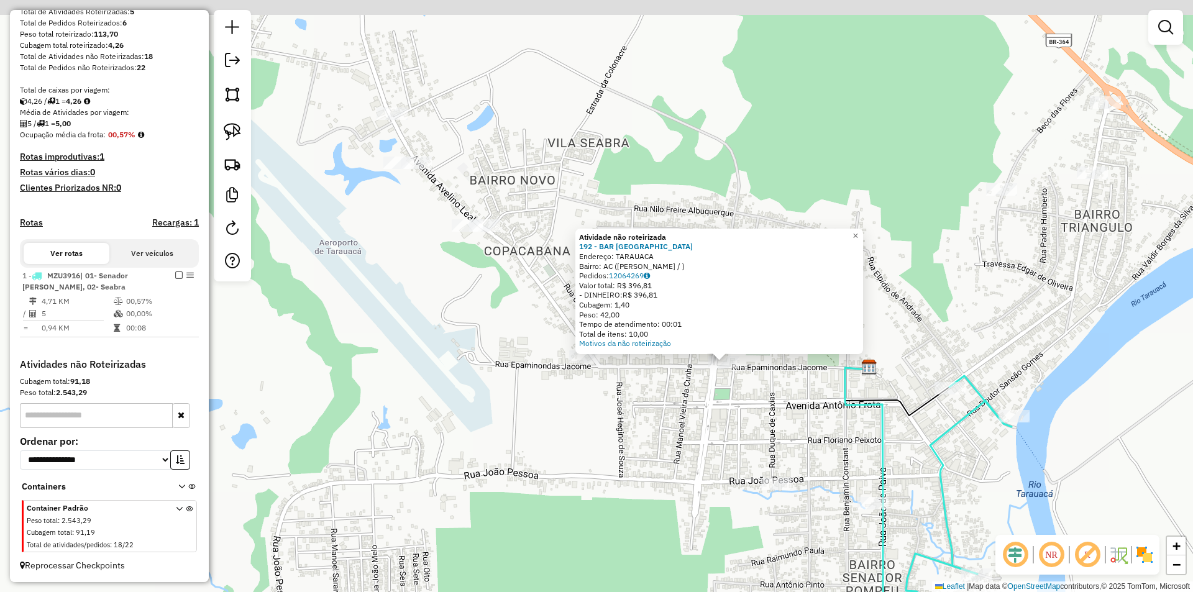
drag, startPoint x: 610, startPoint y: 313, endPoint x: 722, endPoint y: 372, distance: 126.5
click at [722, 372] on div "Atividade não roteirizada 192 - BAR SÃO FRANCISCO Endereço: TARAUACA Bairro: AC…" at bounding box center [596, 296] width 1193 height 592
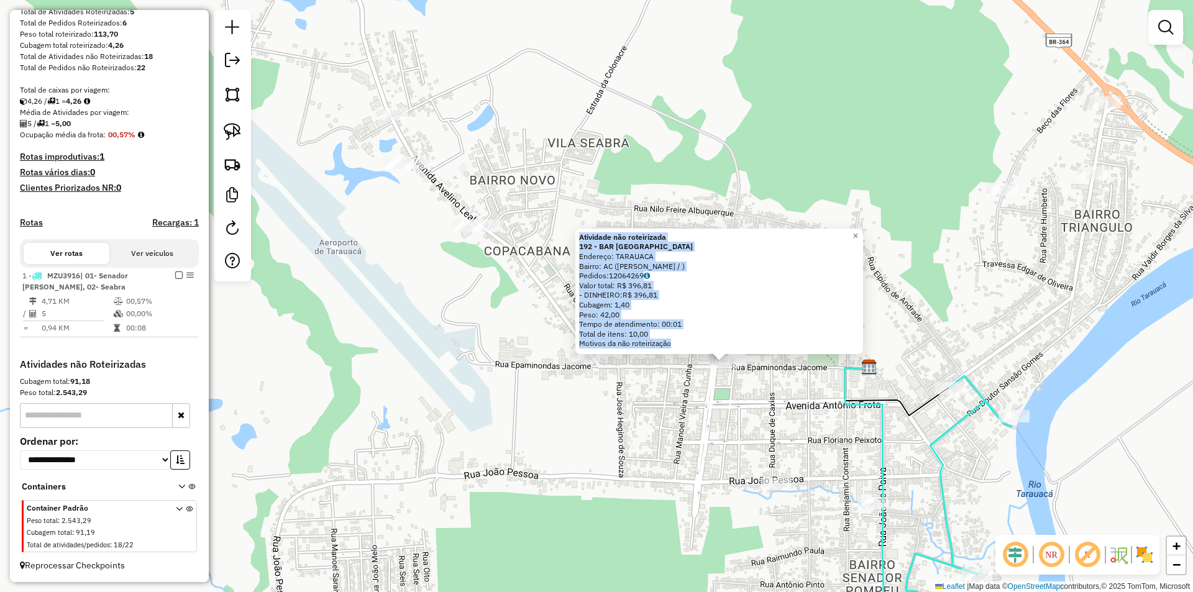
drag, startPoint x: 725, startPoint y: 359, endPoint x: 889, endPoint y: 470, distance: 198.2
click at [783, 395] on div "Atividade não roteirizada 192 - BAR SÃO FRANCISCO Endereço: TARAUACA Bairro: AC…" at bounding box center [596, 296] width 1193 height 592
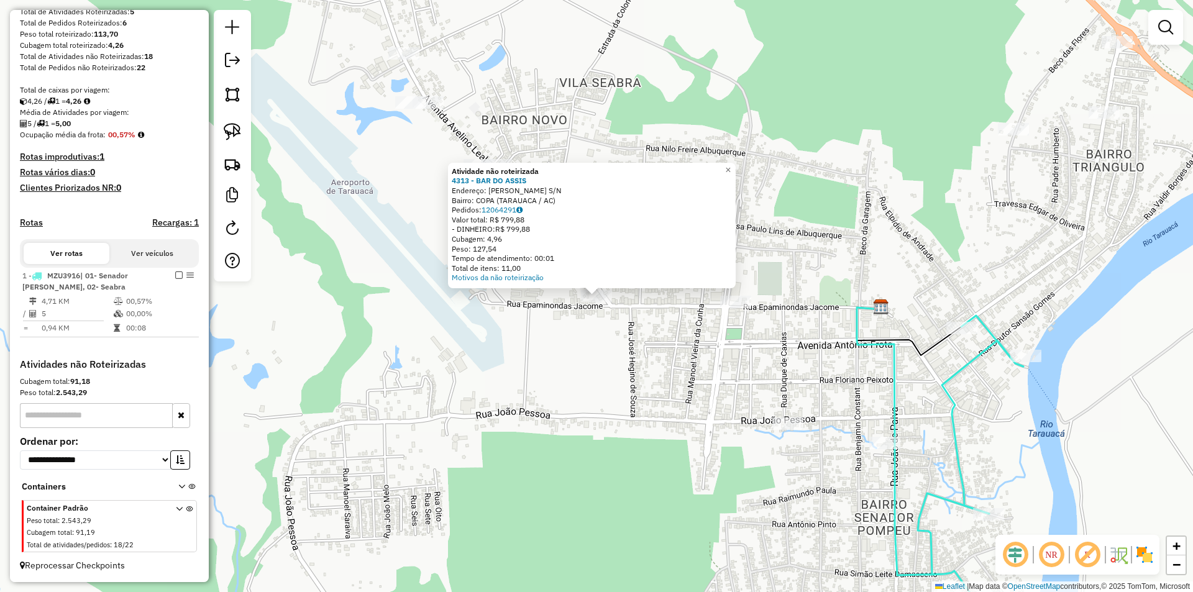
click at [583, 362] on div "Atividade não roteirizada 4313 - BAR DO ASSIS Endereço: AVELINO LEAL S/N Bairro…" at bounding box center [596, 296] width 1193 height 592
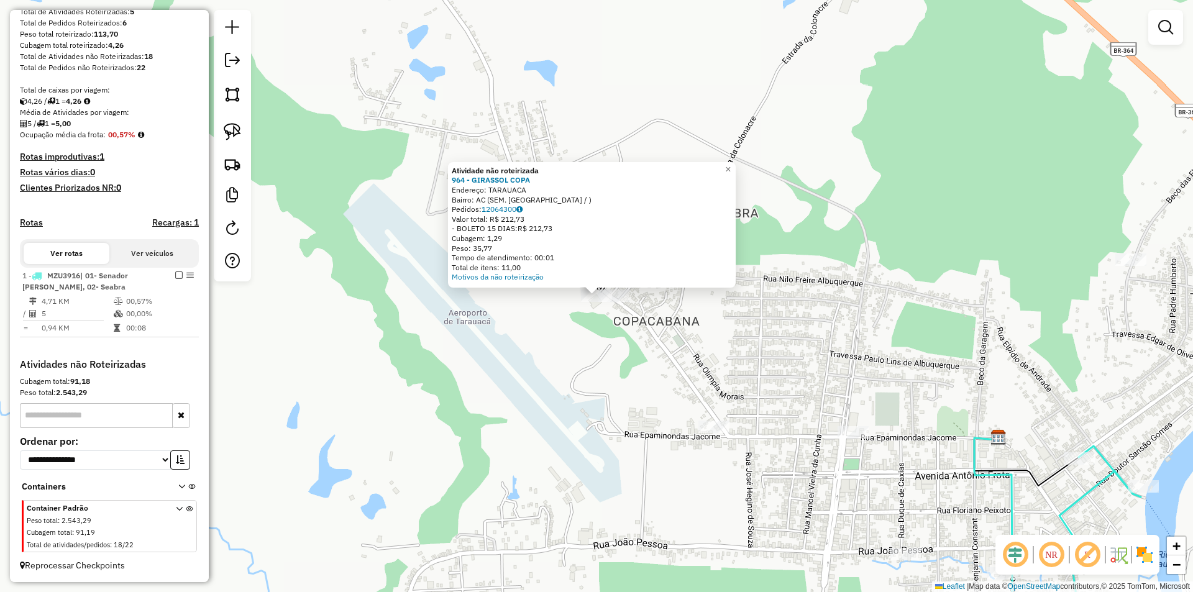
click at [618, 302] on div at bounding box center [613, 296] width 31 height 12
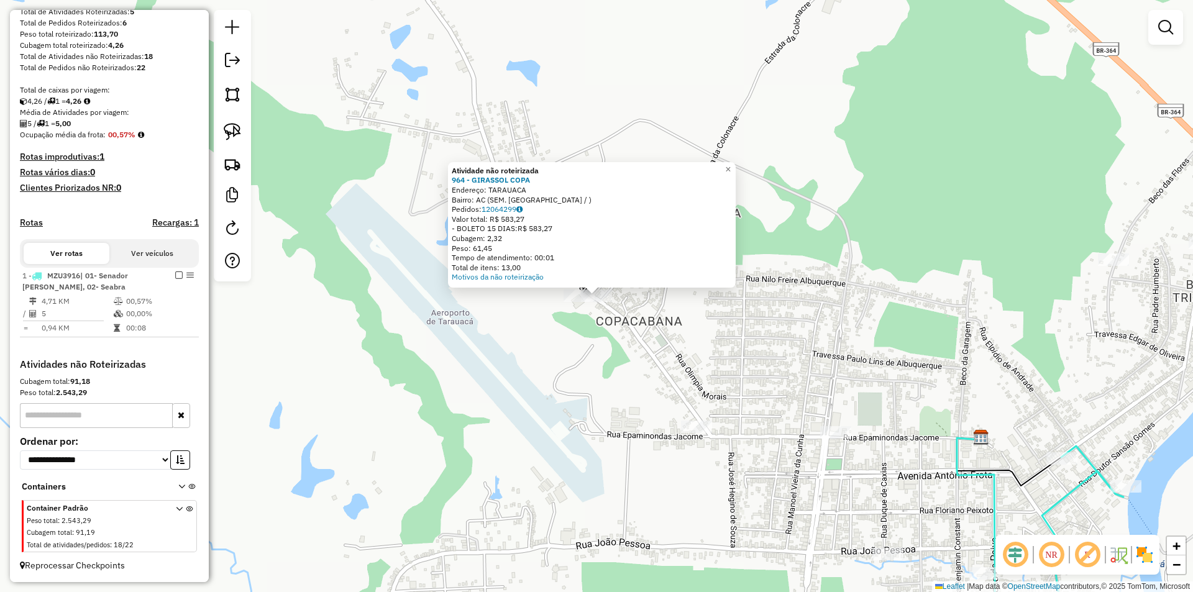
click at [585, 334] on div "Atividade não roteirizada 964 - GIRASSOL COPA Endereço: TARAUACA Bairro: AC (SE…" at bounding box center [596, 296] width 1193 height 592
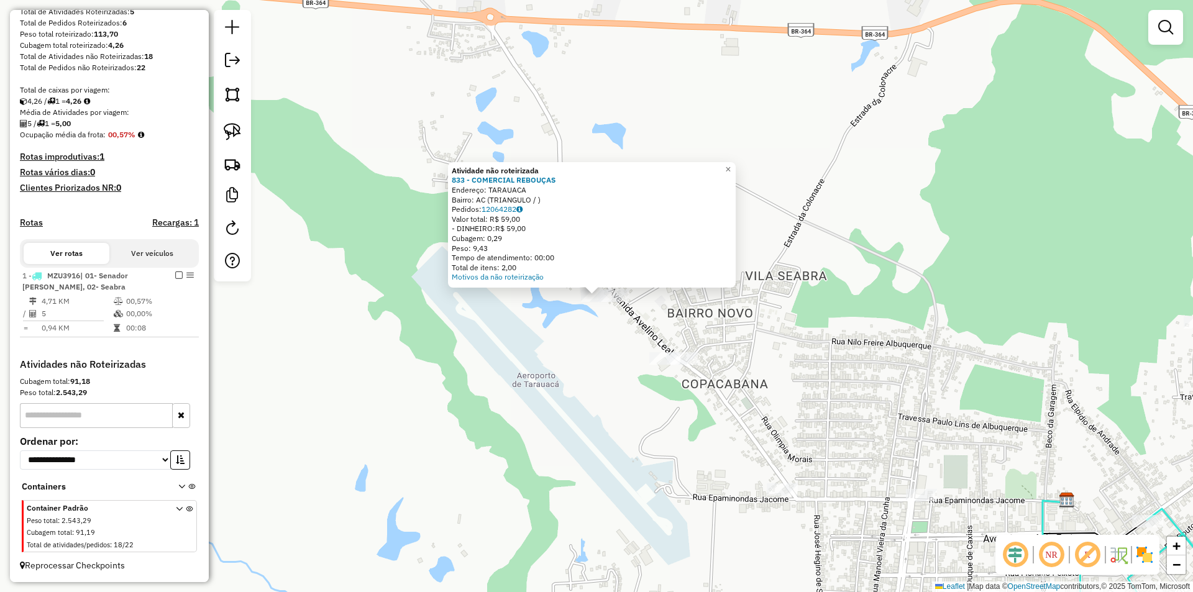
click at [567, 339] on div "Atividade não roteirizada 833 - COMERCIAL REBOUÇAS Endereço: TARAUACA Bairro: A…" at bounding box center [596, 296] width 1193 height 592
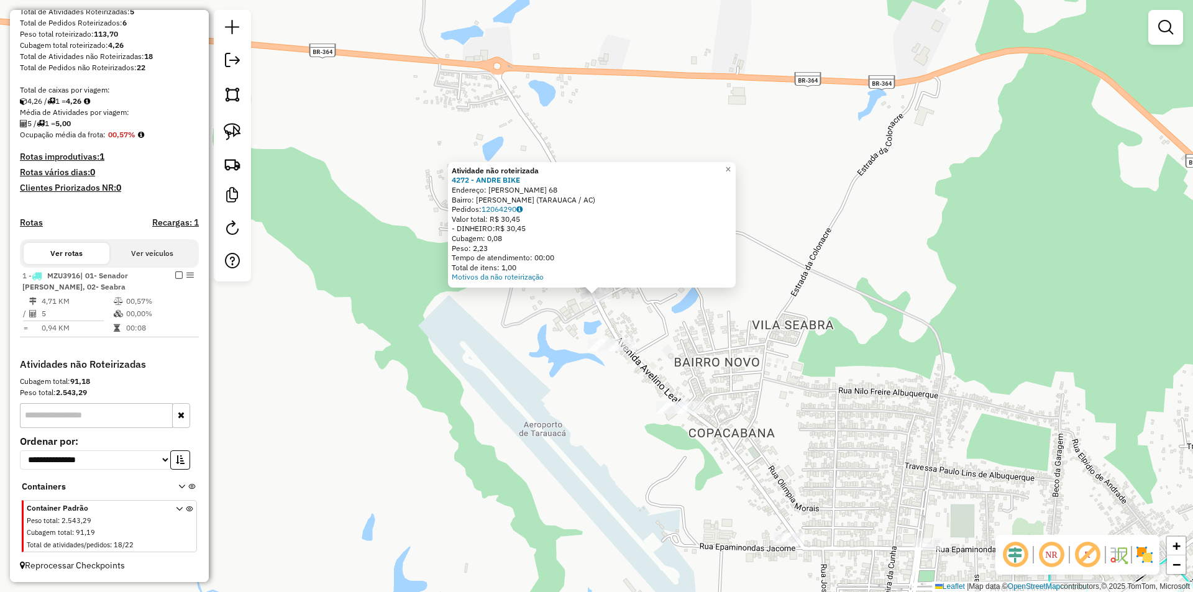
click at [741, 454] on div "Atividade não roteirizada 4272 - ANDRE BIKE Endereço: AVELINO LEAL 68 Bairro: A…" at bounding box center [596, 296] width 1193 height 592
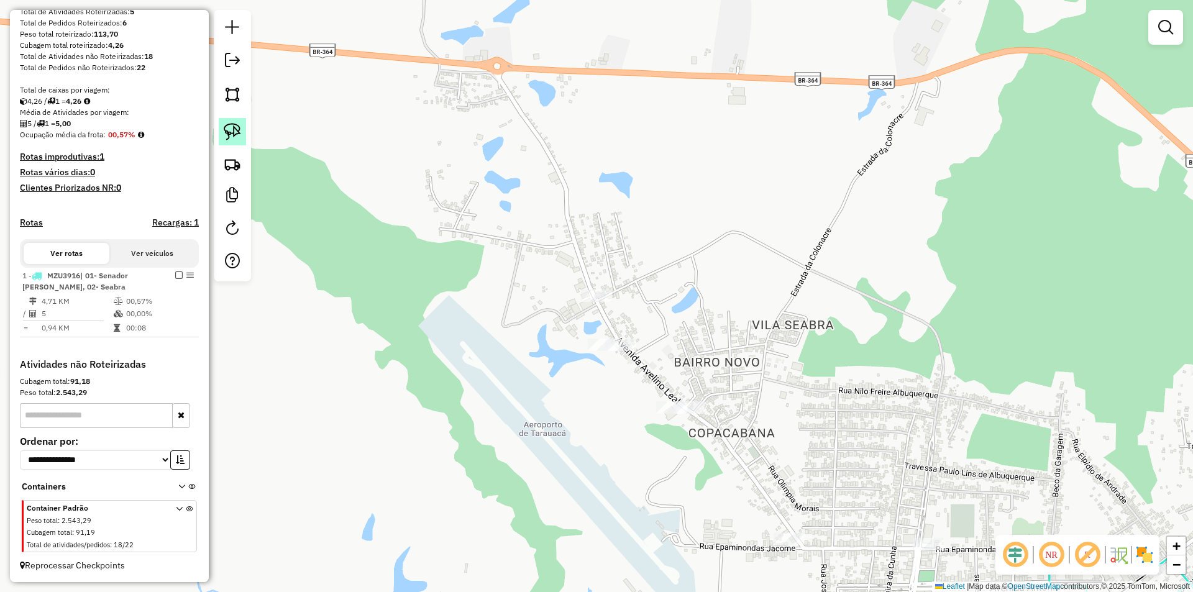
click at [234, 124] on img at bounding box center [232, 131] width 17 height 17
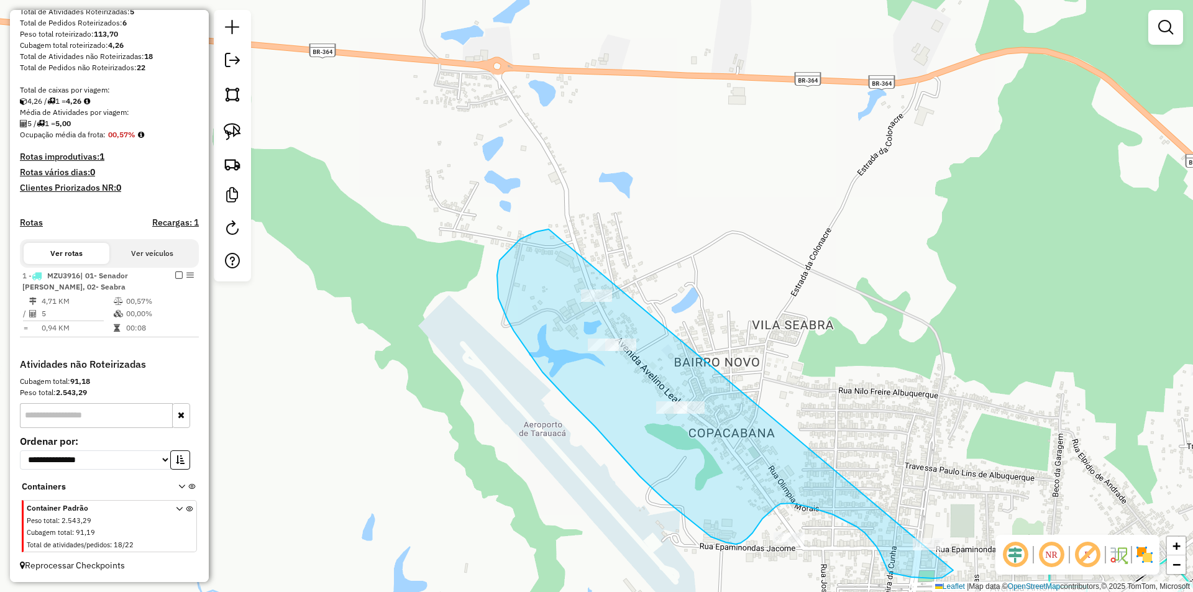
drag, startPoint x: 549, startPoint y: 229, endPoint x: 933, endPoint y: 518, distance: 481.1
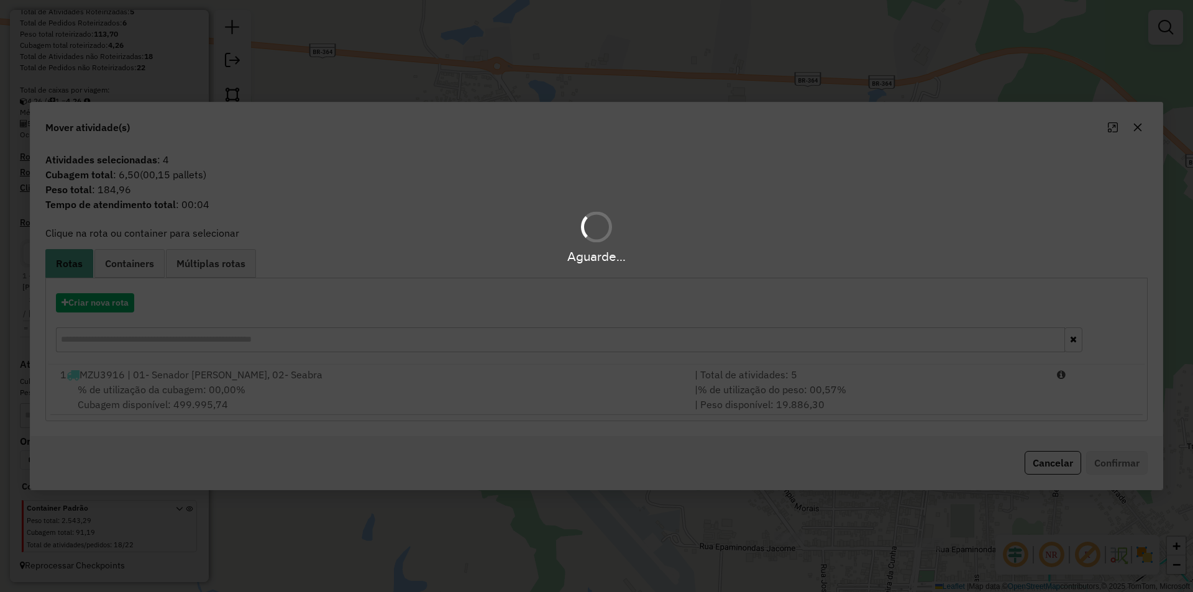
click at [73, 306] on div "Aguarde..." at bounding box center [596, 296] width 1193 height 592
click at [81, 302] on div "Aguarde..." at bounding box center [596, 296] width 1193 height 592
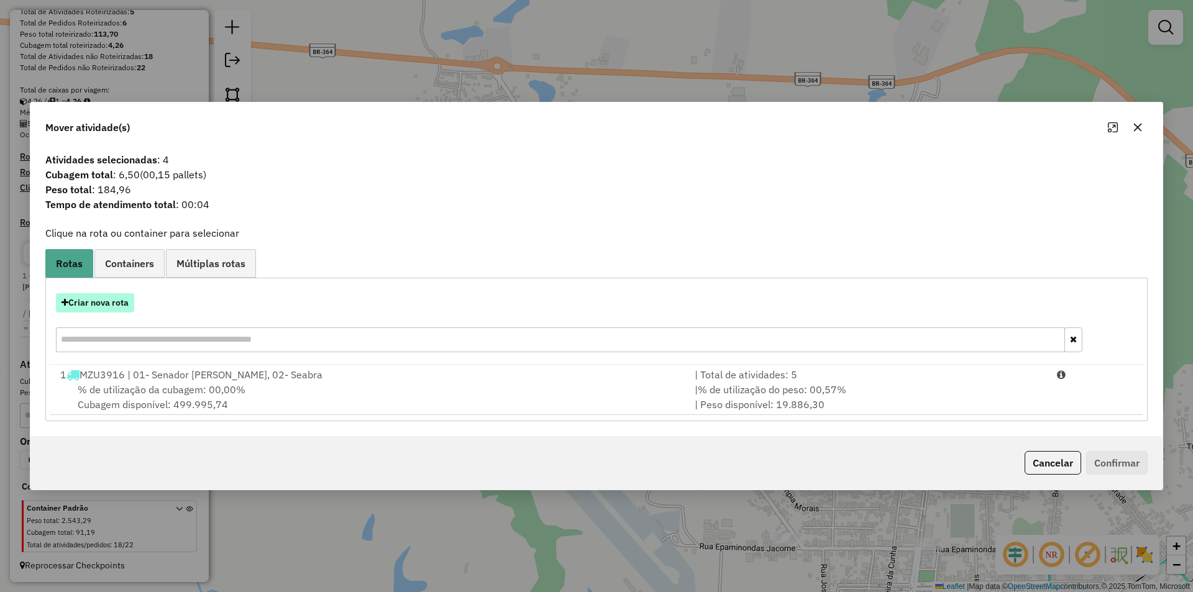
click at [82, 301] on button "Criar nova rota" at bounding box center [95, 302] width 78 height 19
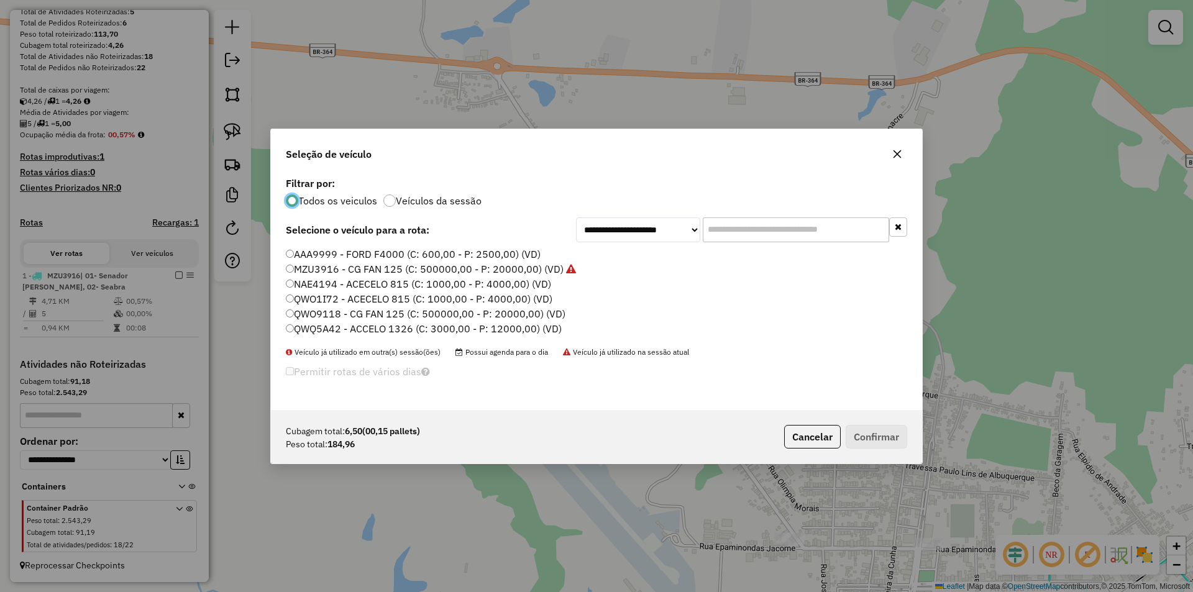
scroll to position [7, 4]
click at [316, 313] on label "QWO9118 - CG FAN 125 (C: 500000,00 - P: 20000,00) (VD)" at bounding box center [426, 313] width 280 height 15
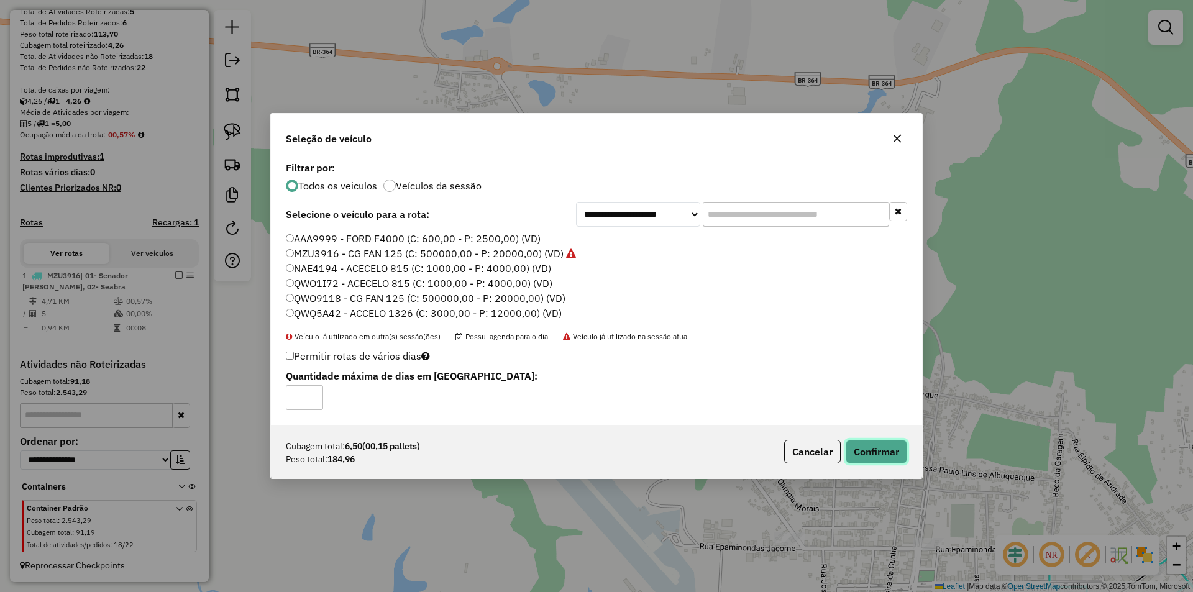
click at [887, 459] on button "Confirmar" at bounding box center [877, 452] width 62 height 24
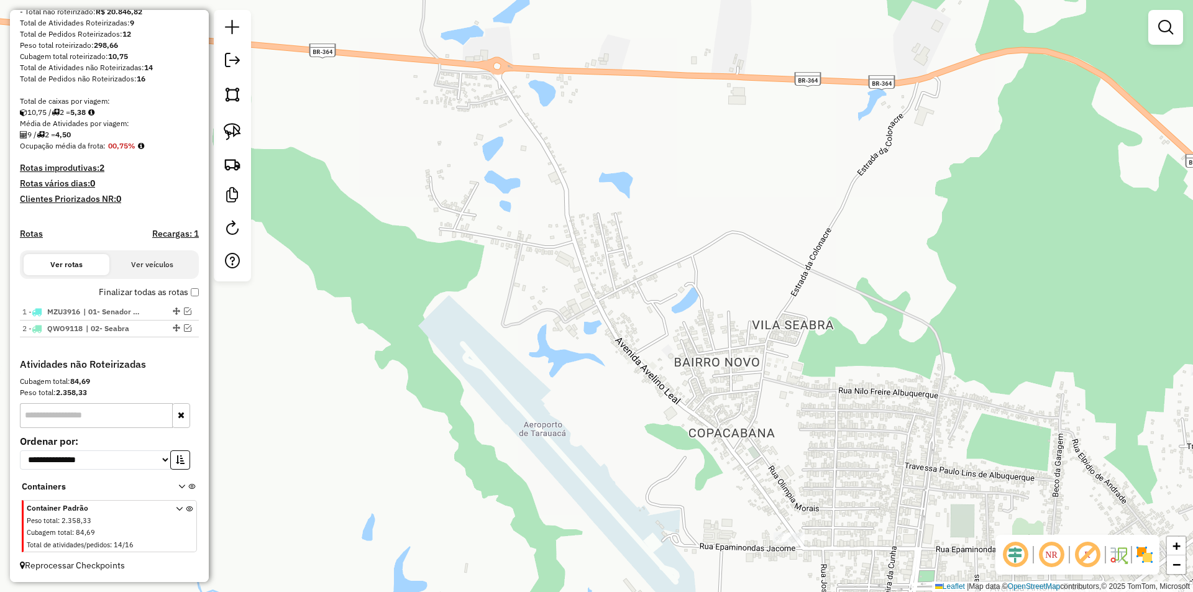
scroll to position [187, 0]
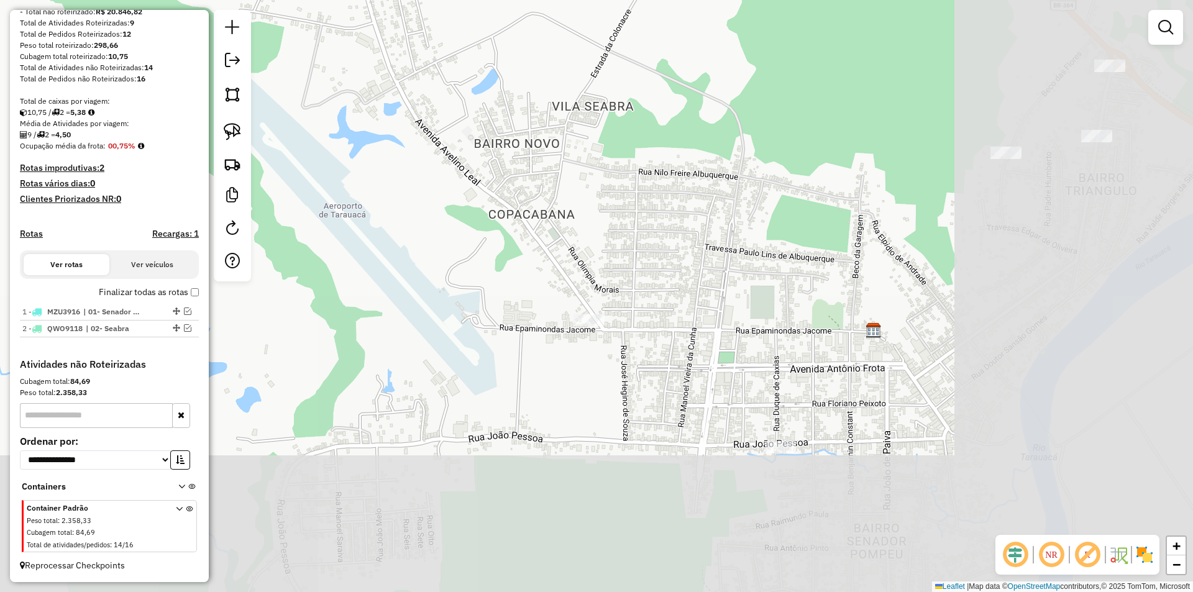
drag, startPoint x: 861, startPoint y: 453, endPoint x: 600, endPoint y: 152, distance: 397.9
click at [600, 152] on div "Janela de atendimento Grade de atendimento Capacidade Transportadoras Veículos …" at bounding box center [596, 296] width 1193 height 592
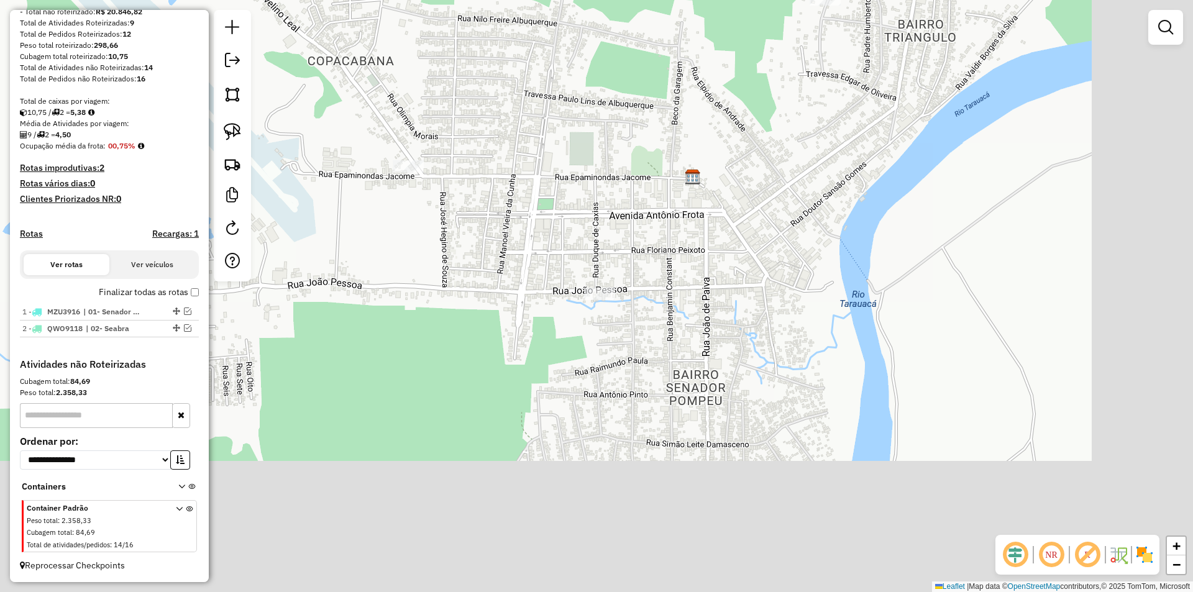
click at [733, 279] on div "Janela de atendimento Grade de atendimento Capacidade Transportadoras Veículos …" at bounding box center [596, 296] width 1193 height 592
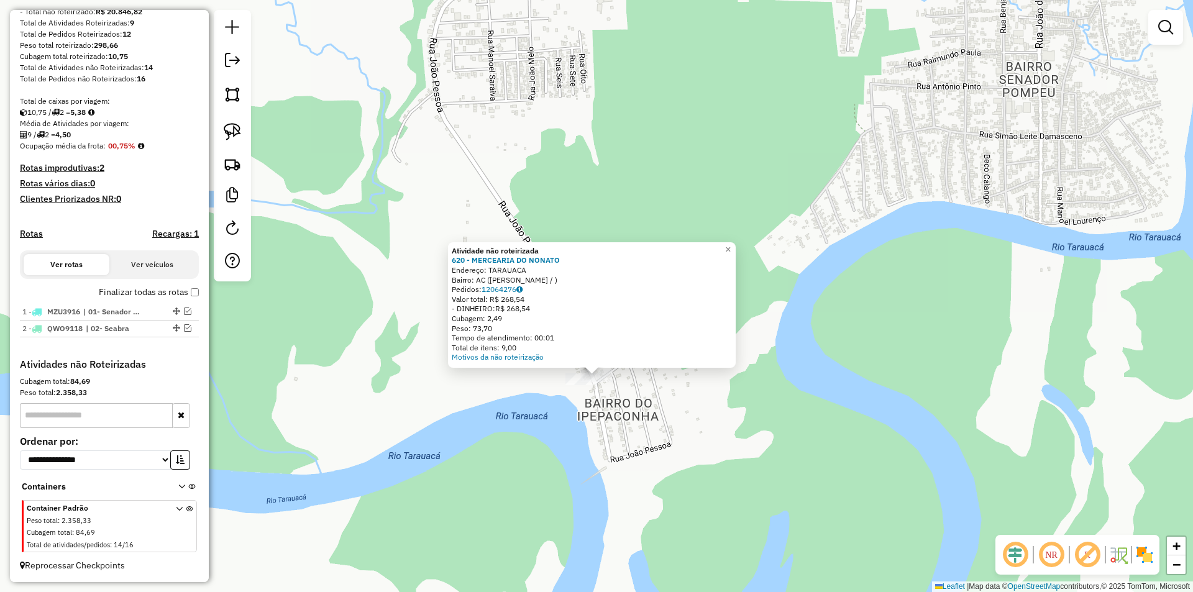
drag, startPoint x: 767, startPoint y: 326, endPoint x: 764, endPoint y: 432, distance: 106.3
click at [764, 432] on div "Atividade não roteirizada 620 - MERCEARIA DO NONATO Endereço: TARAUACA Bairro: …" at bounding box center [596, 296] width 1193 height 592
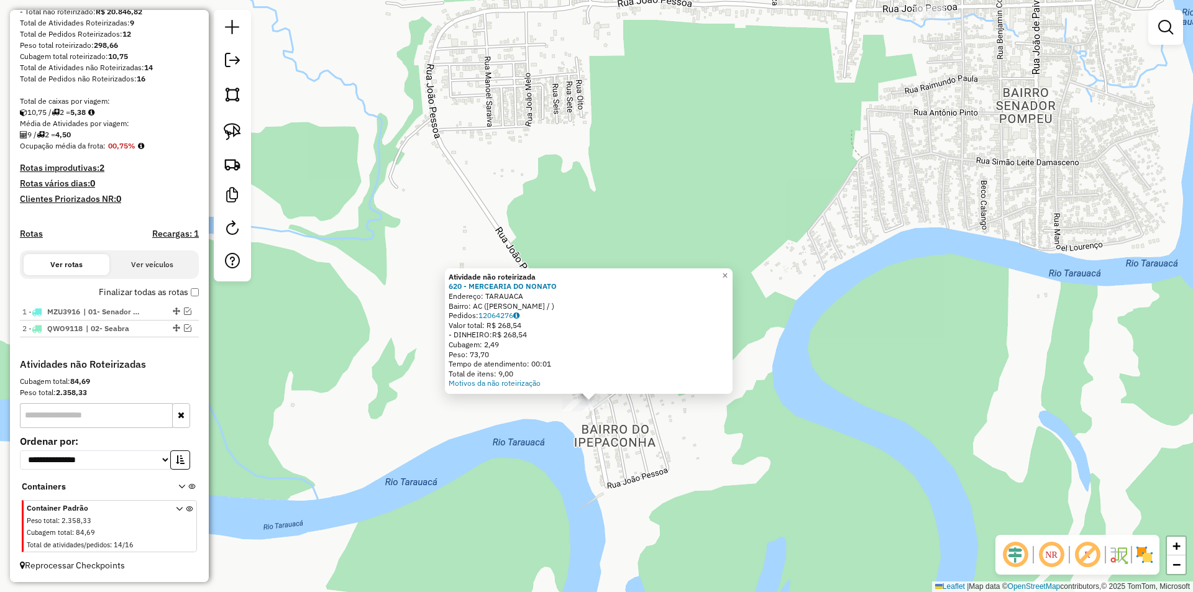
click at [764, 432] on div "Atividade não roteirizada 620 - MERCEARIA DO NONATO Endereço: TARAUACA Bairro: …" at bounding box center [596, 296] width 1193 height 592
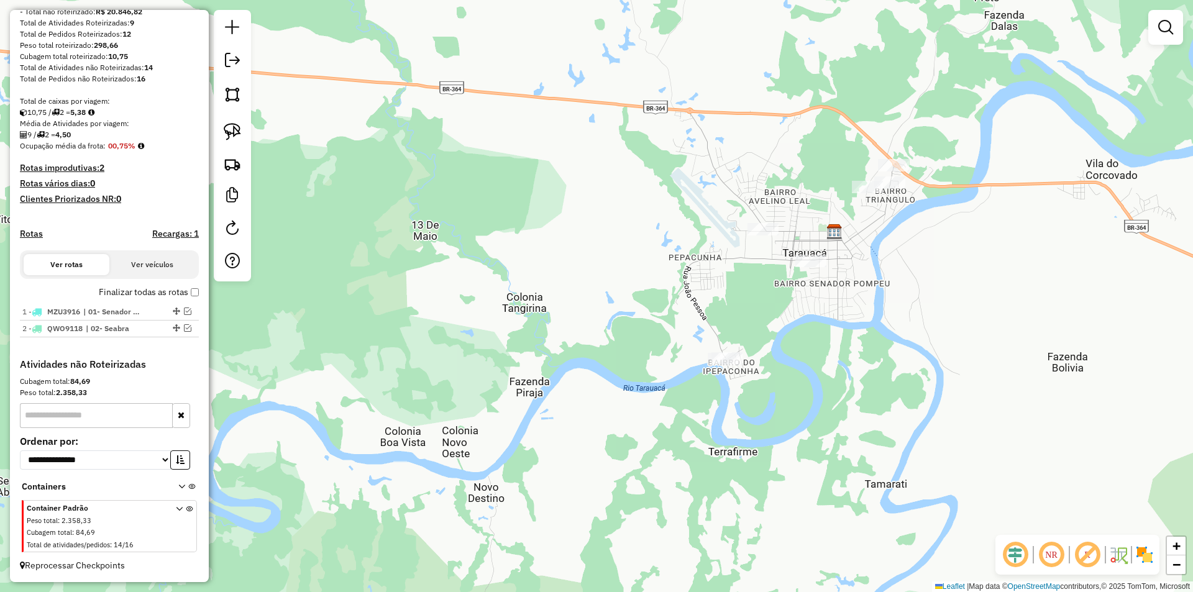
drag, startPoint x: 805, startPoint y: 300, endPoint x: 751, endPoint y: 329, distance: 61.2
click at [752, 329] on div "Janela de atendimento Grade de atendimento Capacidade Transportadoras Veículos …" at bounding box center [596, 296] width 1193 height 592
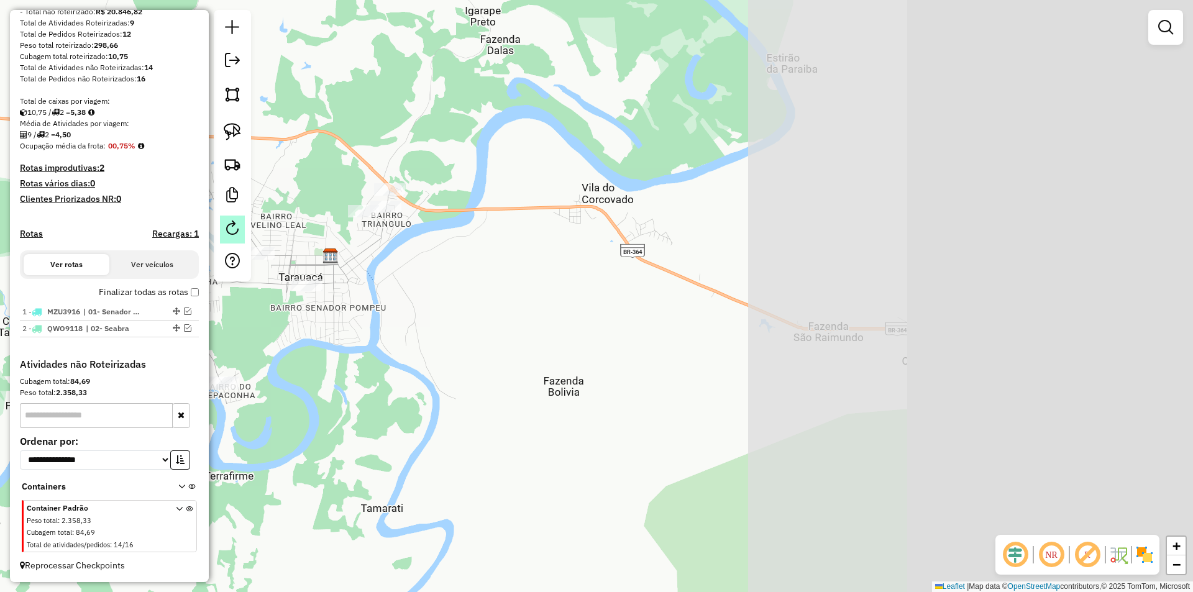
drag, startPoint x: 534, startPoint y: 295, endPoint x: 222, endPoint y: 226, distance: 320.0
click at [264, 253] on div "Janela de atendimento Grade de atendimento Capacidade Transportadoras Veículos …" at bounding box center [596, 296] width 1193 height 592
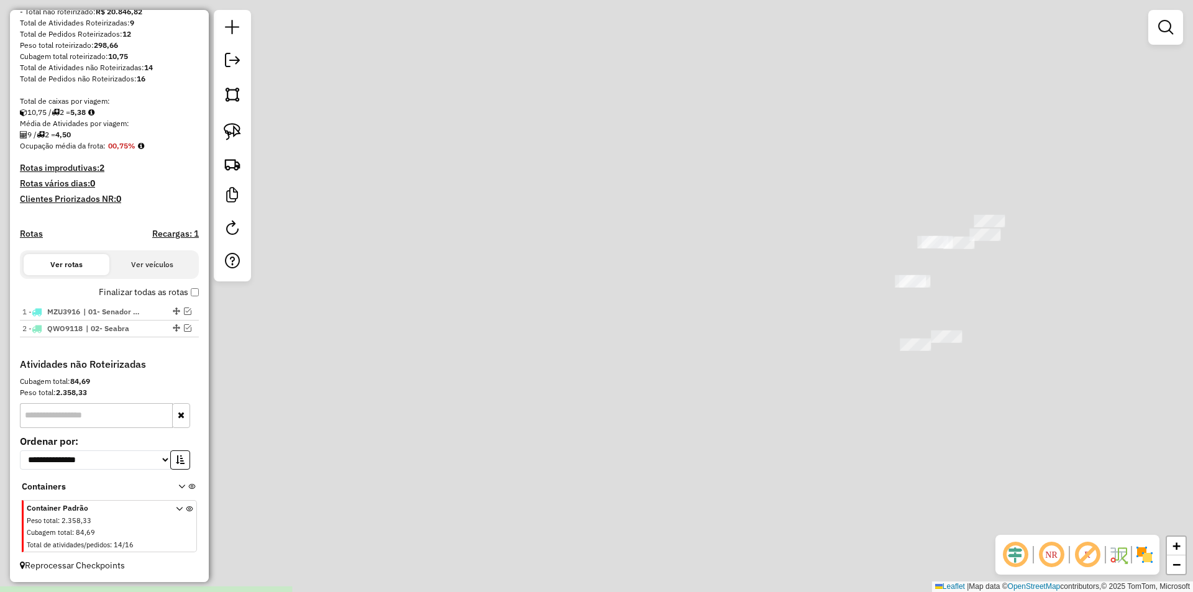
drag, startPoint x: 533, startPoint y: 456, endPoint x: 357, endPoint y: 510, distance: 183.8
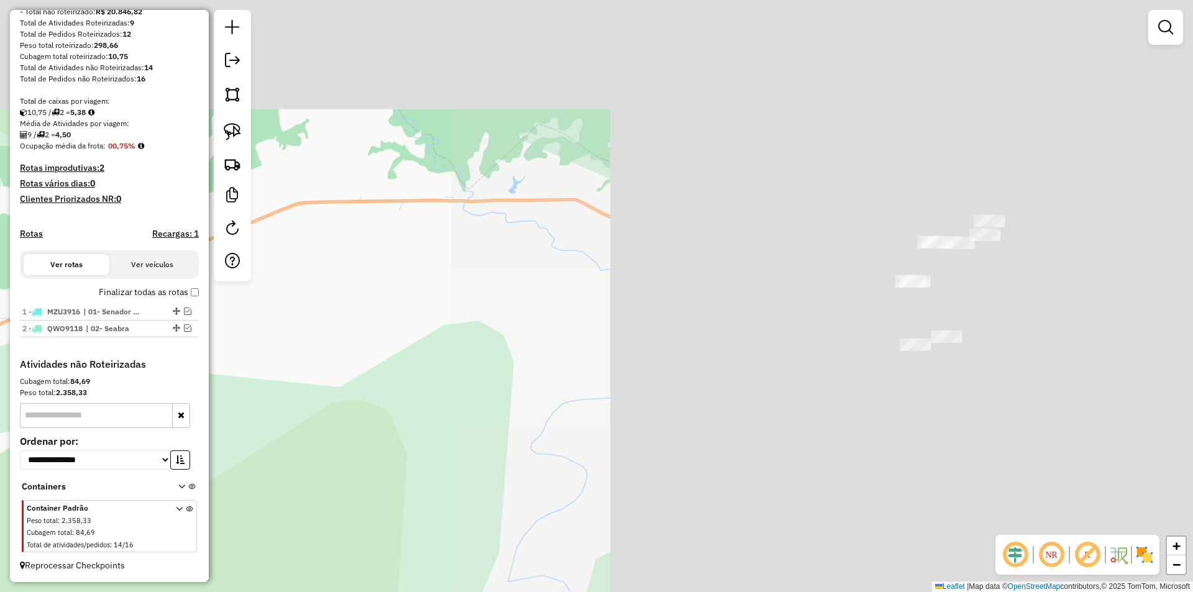
click at [357, 510] on div "Janela de atendimento Grade de atendimento Capacidade Transportadoras Veículos …" at bounding box center [596, 296] width 1193 height 592
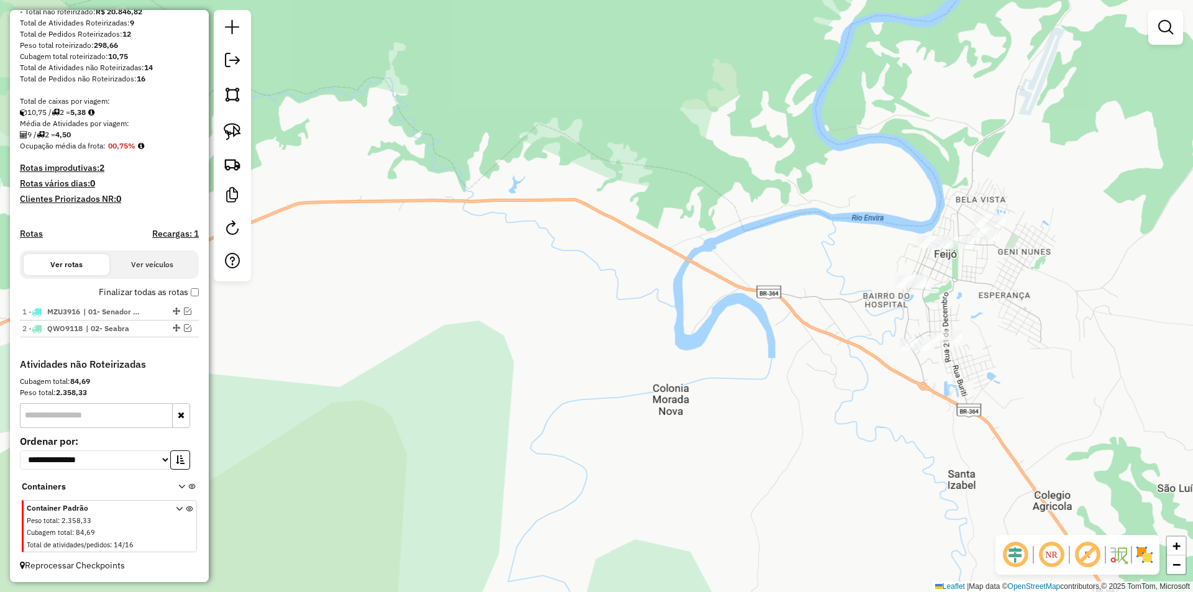
drag, startPoint x: 232, startPoint y: 131, endPoint x: 523, endPoint y: 208, distance: 301.0
click at [232, 131] on img at bounding box center [232, 131] width 17 height 17
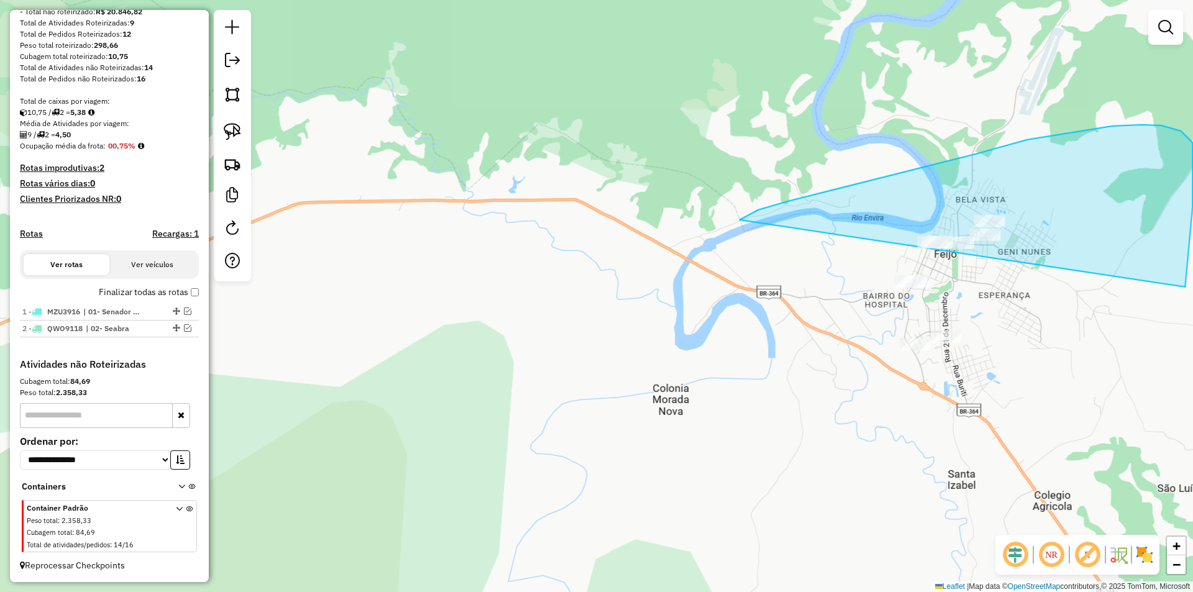
drag, startPoint x: 774, startPoint y: 206, endPoint x: 703, endPoint y: 424, distance: 229.9
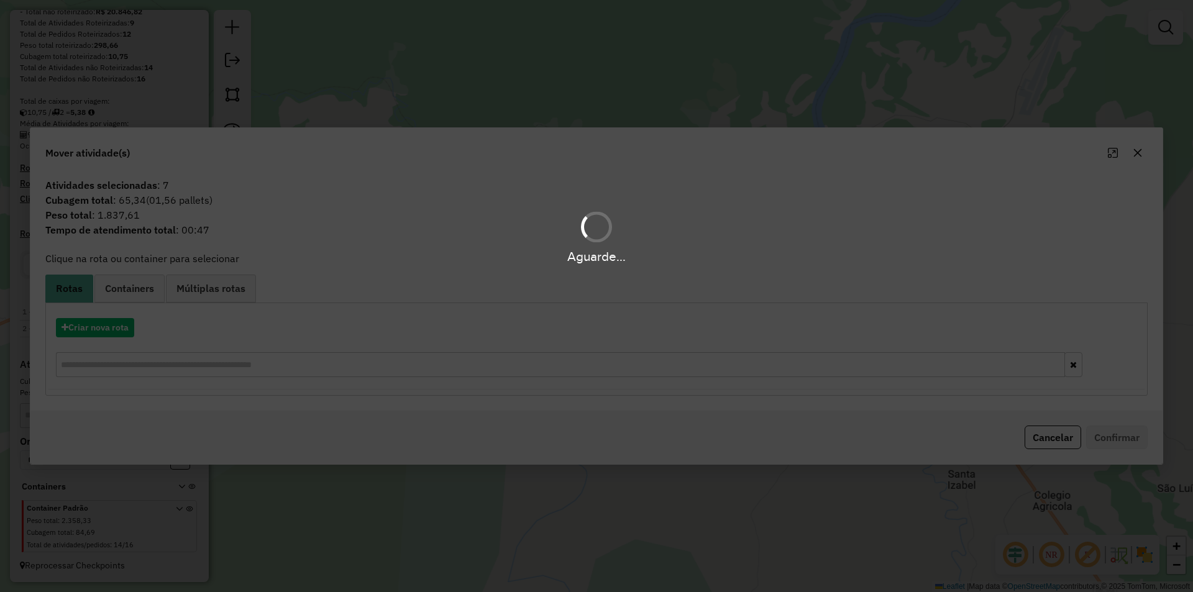
click at [96, 318] on div "Aguarde..." at bounding box center [596, 296] width 1193 height 592
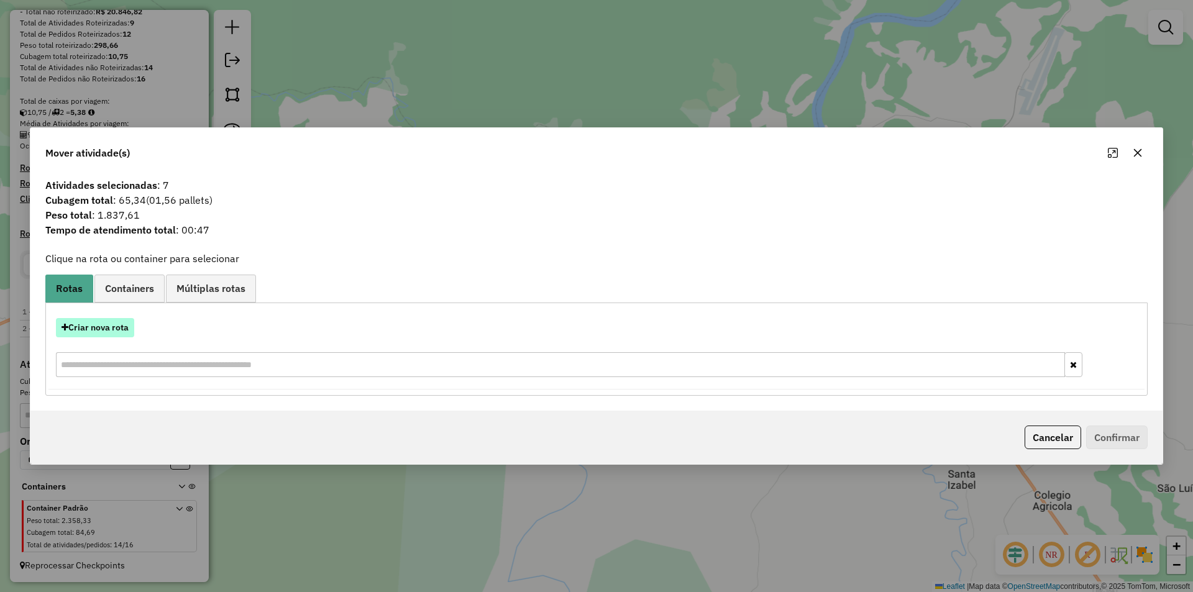
click at [103, 332] on button "Criar nova rota" at bounding box center [95, 327] width 78 height 19
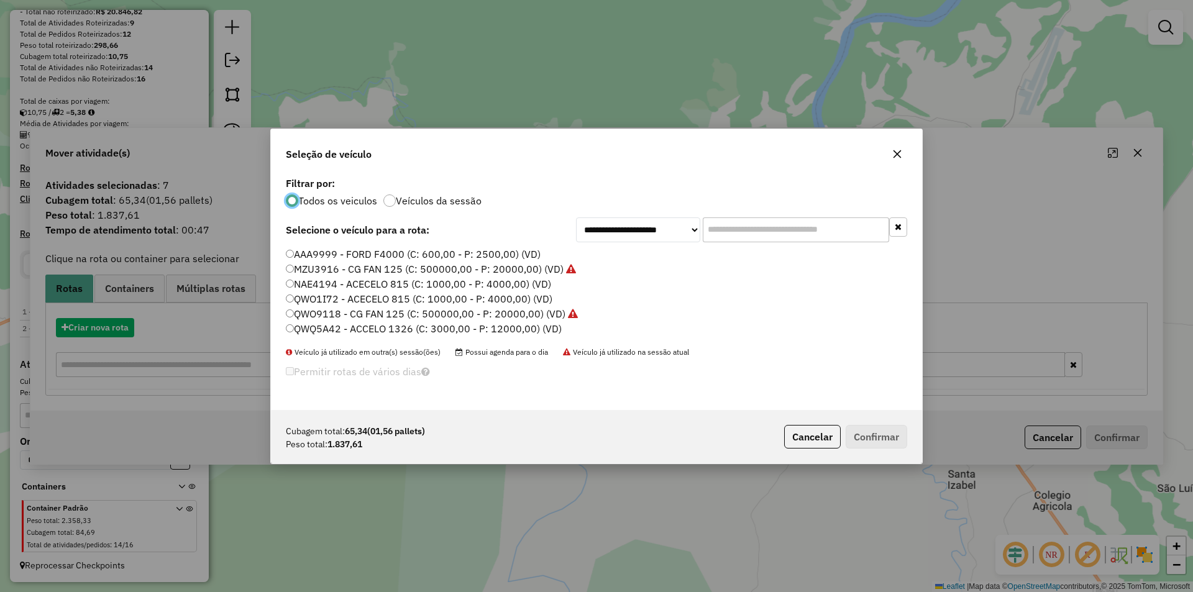
scroll to position [7, 4]
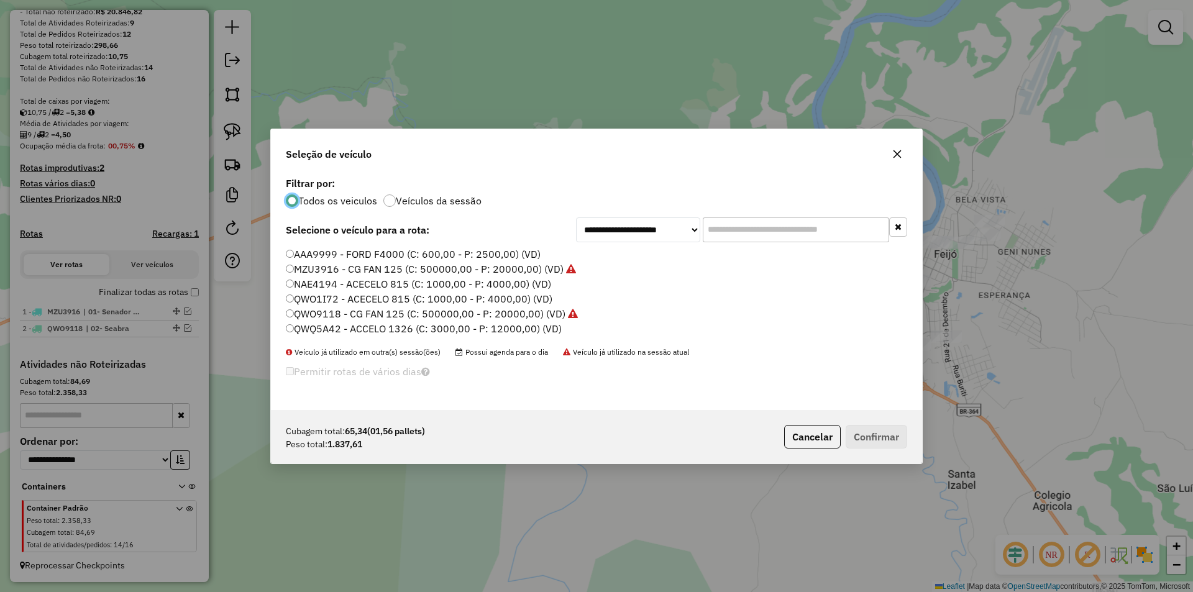
click at [335, 333] on label "QWQ5A42 - ACCELO 1326 (C: 3000,00 - P: 12000,00) (VD)" at bounding box center [424, 328] width 276 height 15
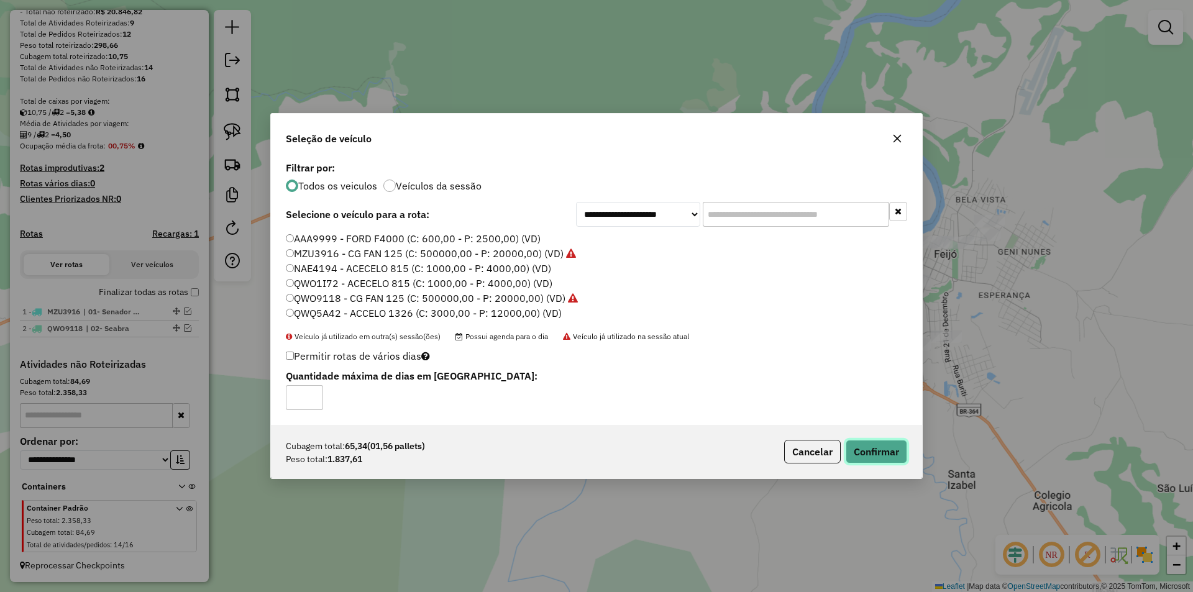
click at [866, 448] on button "Confirmar" at bounding box center [877, 452] width 62 height 24
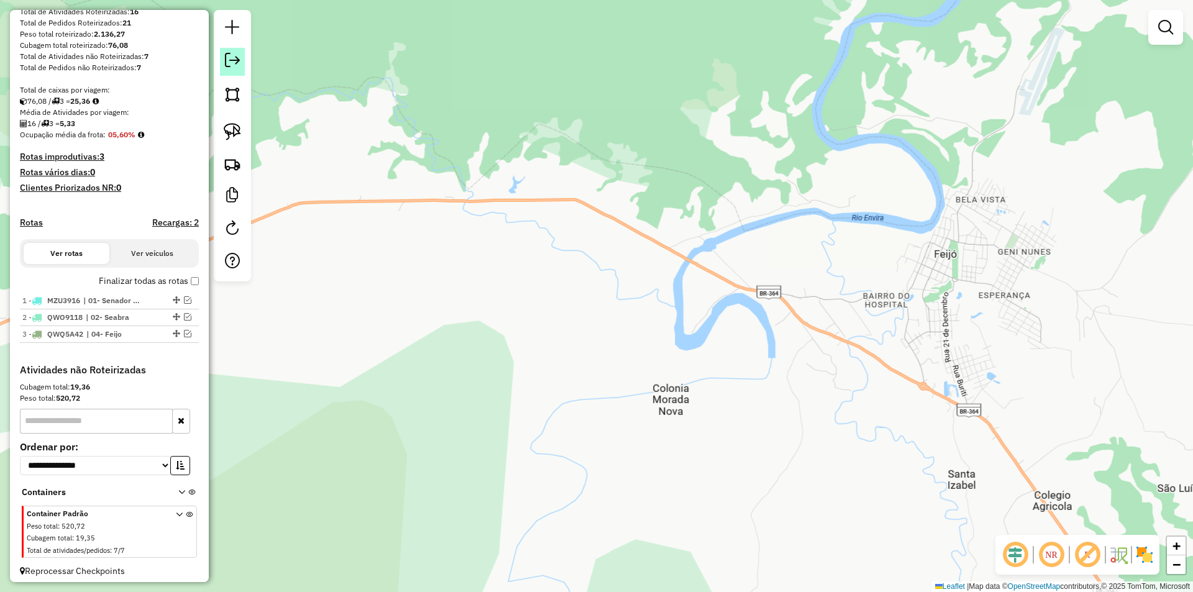
click at [237, 65] on em at bounding box center [232, 60] width 15 height 15
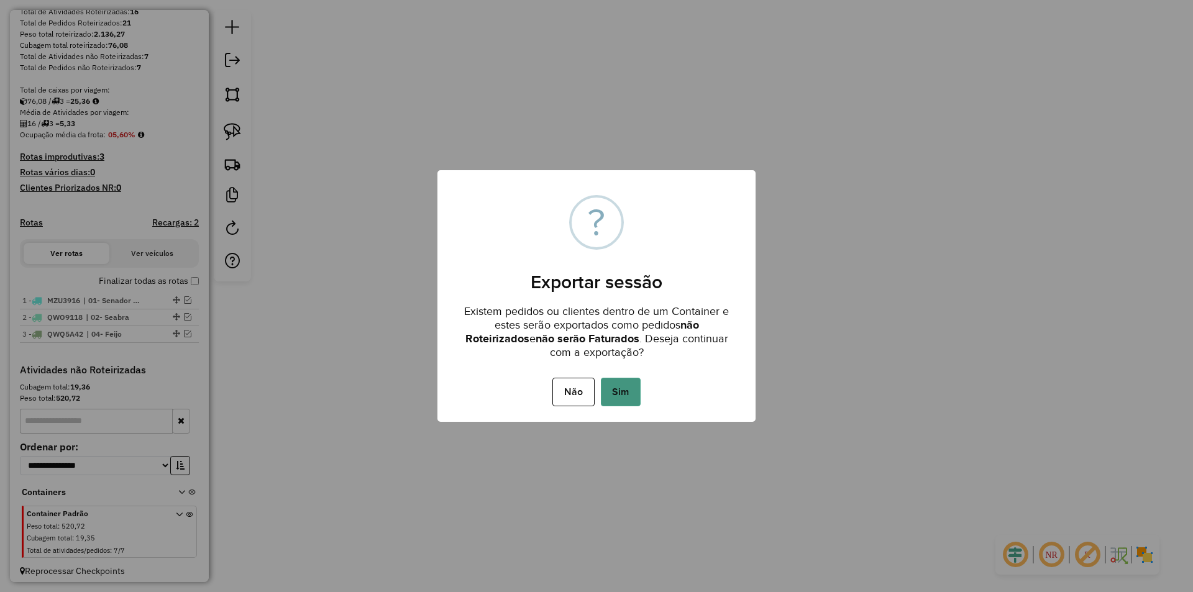
click at [620, 393] on button "Sim" at bounding box center [621, 392] width 40 height 29
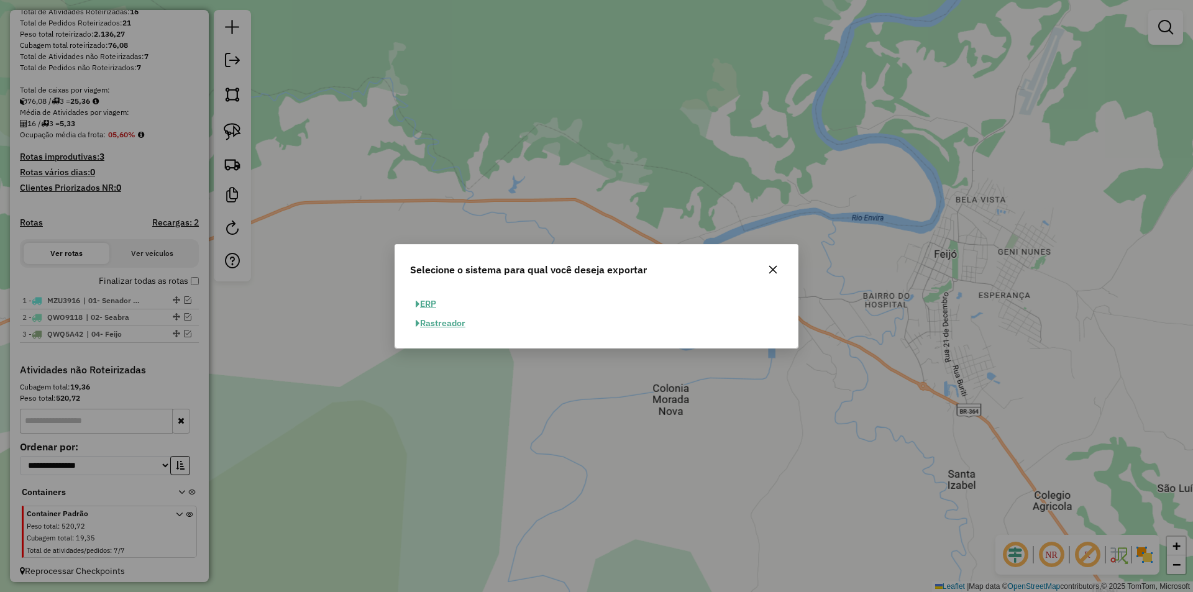
click at [423, 301] on button "ERP" at bounding box center [426, 304] width 32 height 19
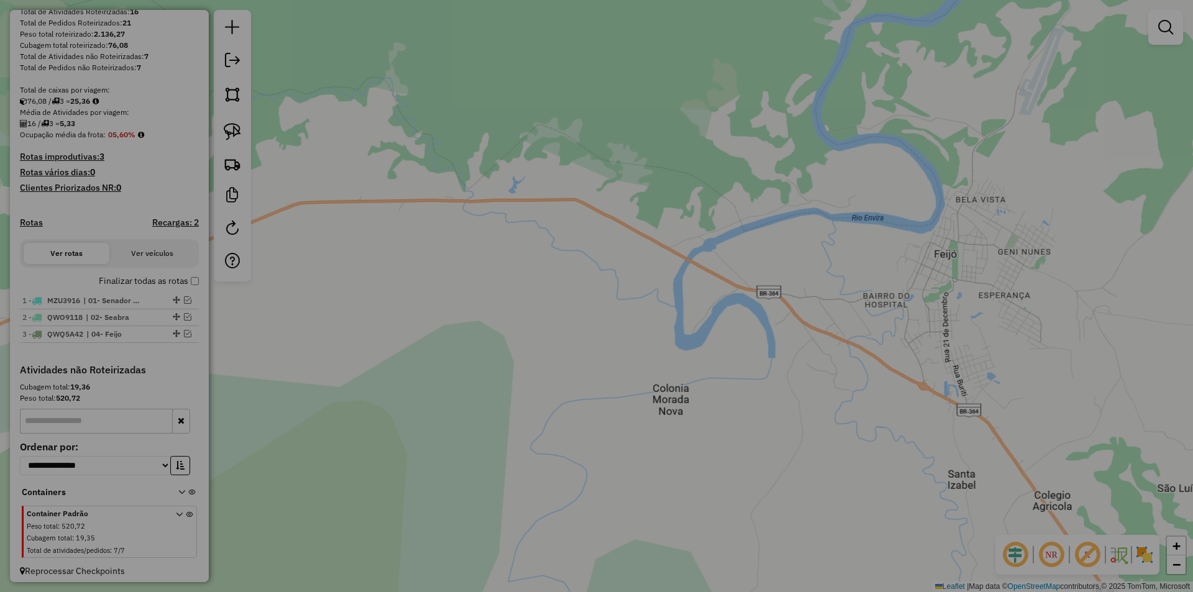
select select "**"
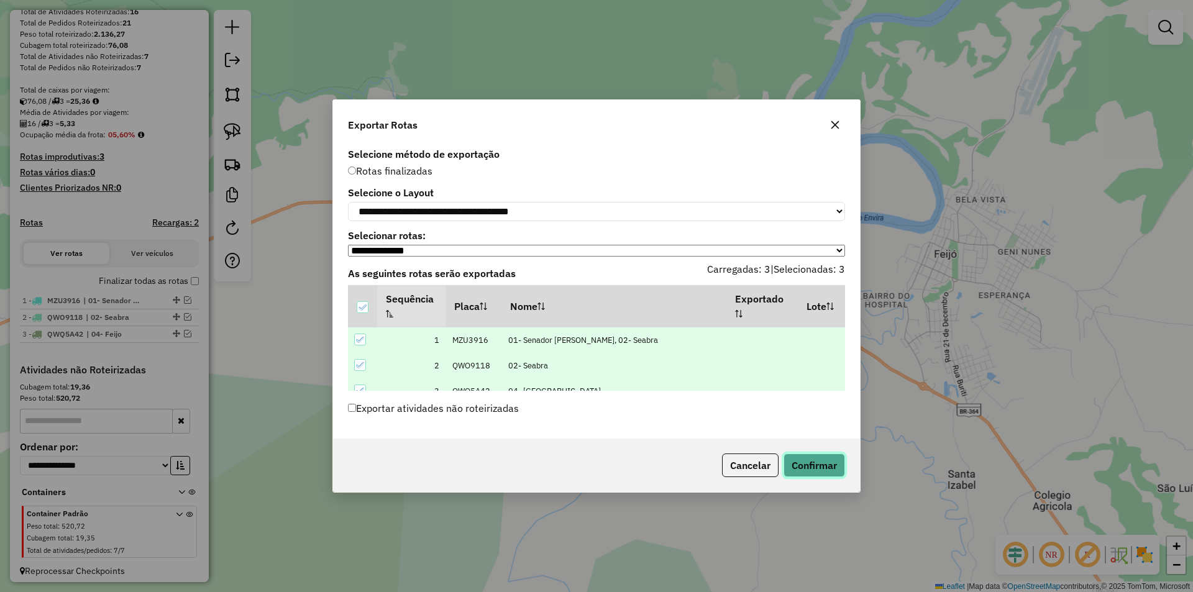
click at [827, 477] on button "Confirmar" at bounding box center [815, 466] width 62 height 24
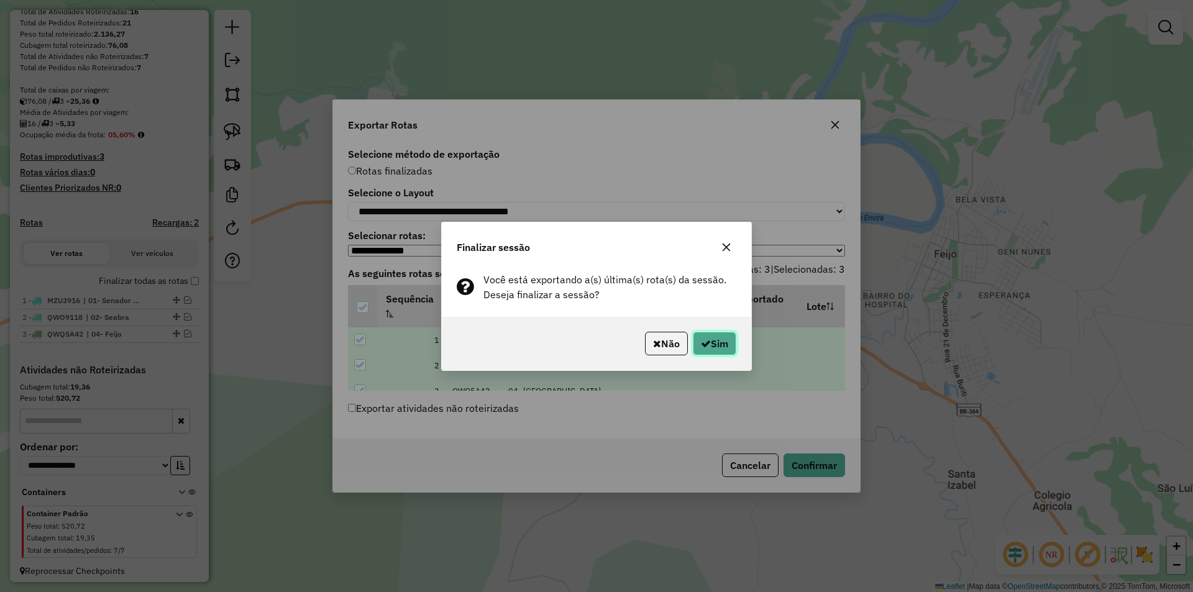
click at [717, 349] on button "Sim" at bounding box center [715, 344] width 44 height 24
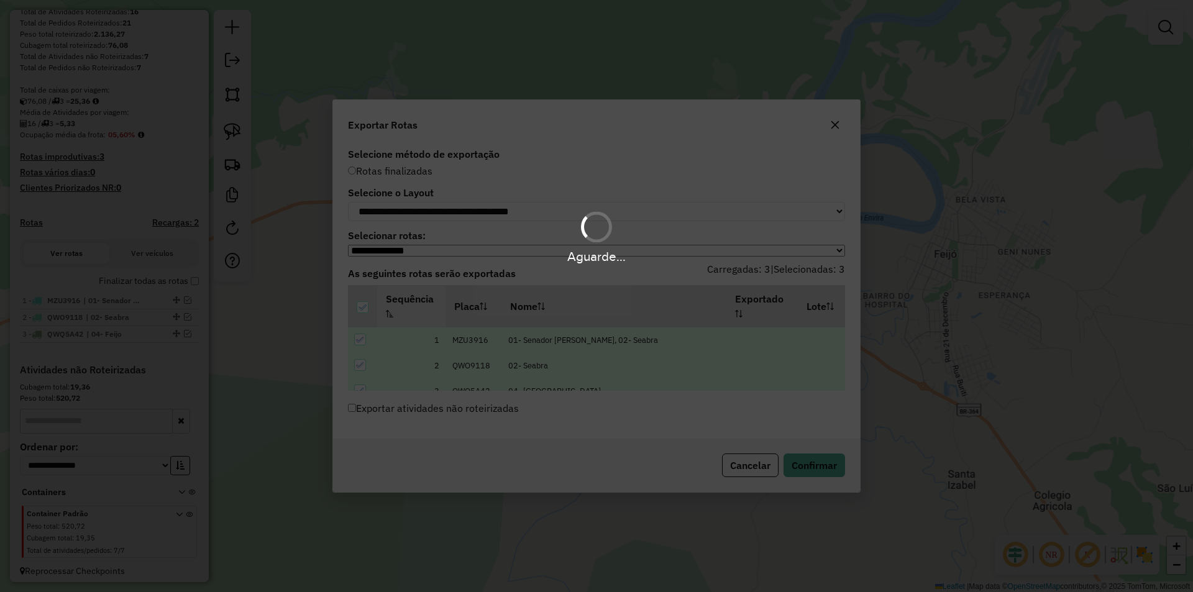
scroll to position [221, 0]
